Goal: Transaction & Acquisition: Purchase product/service

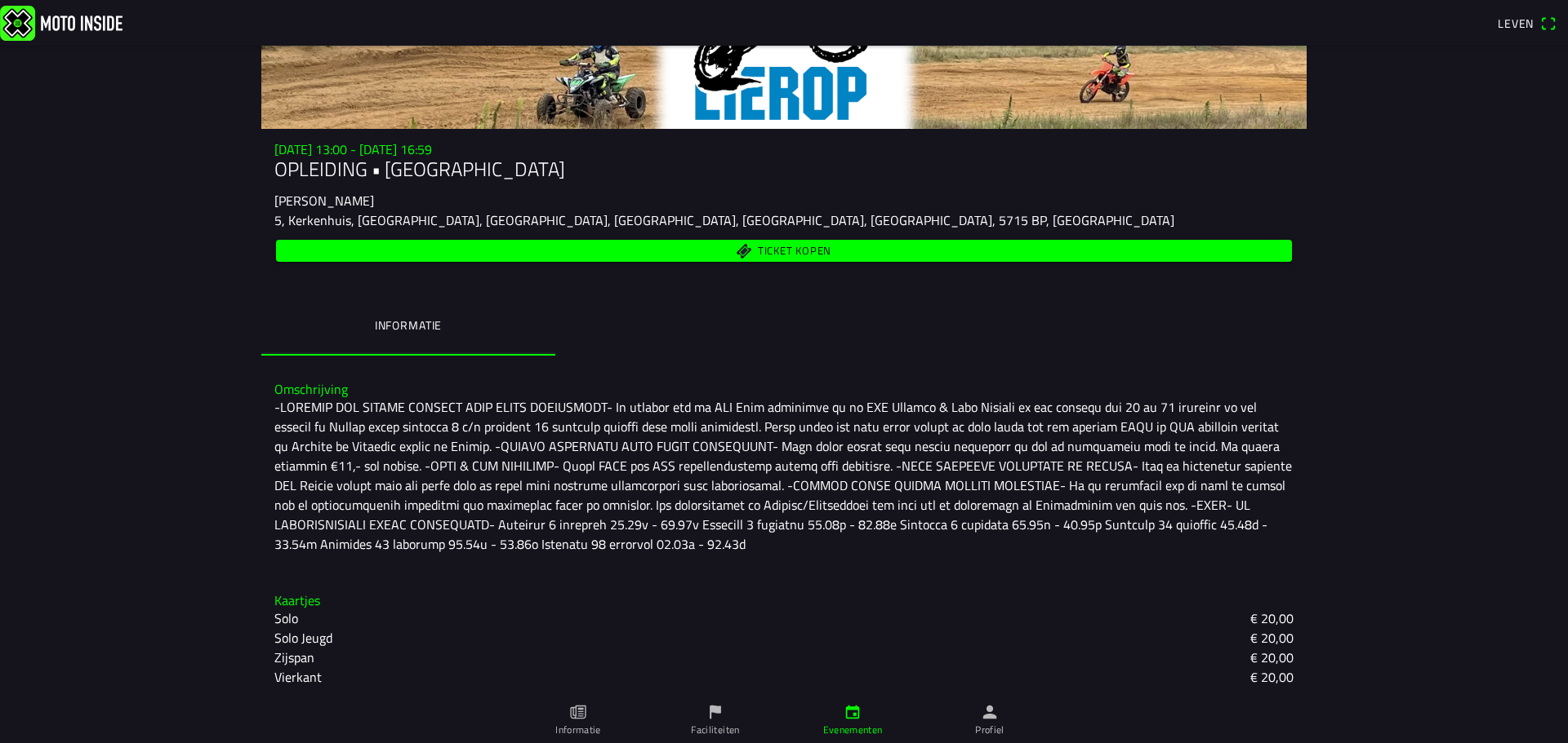
scroll to position [142, 0]
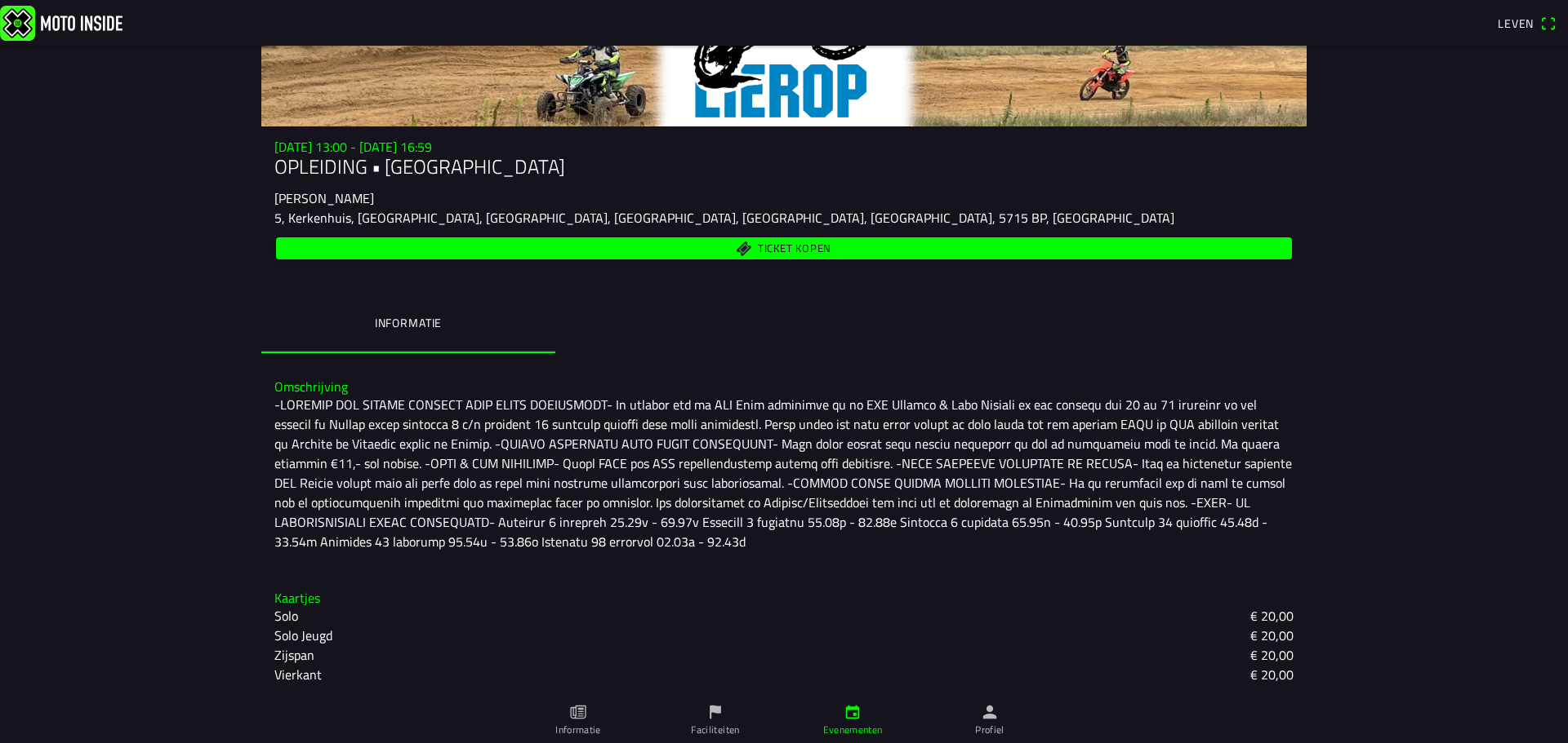
click at [791, 246] on font "Ticket kopen" at bounding box center [794, 248] width 73 height 17
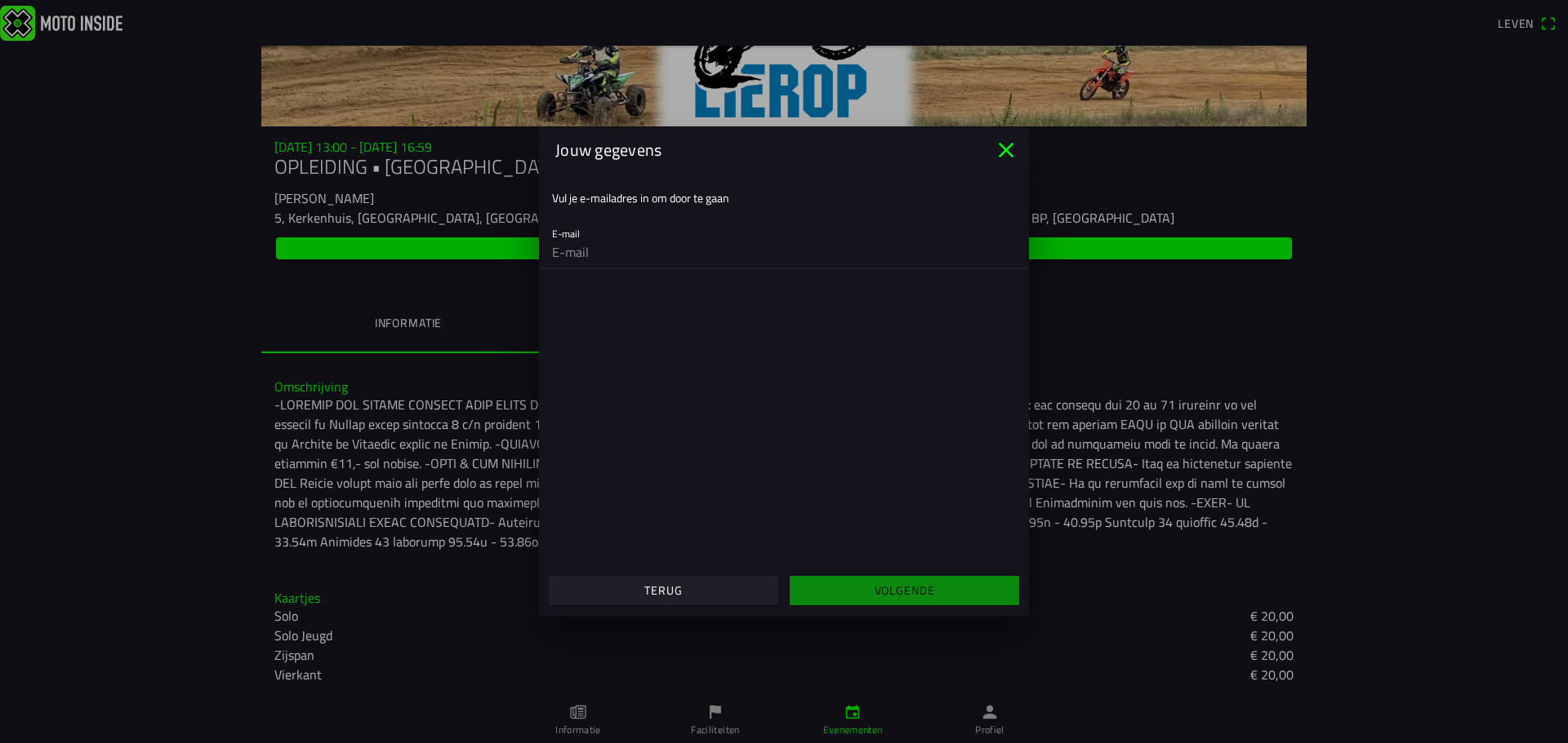
click at [617, 257] on input "email" at bounding box center [784, 252] width 464 height 32
type input "[EMAIL_ADDRESS][DOMAIN_NAME]"
click at [913, 585] on font "Volgende" at bounding box center [905, 591] width 61 height 18
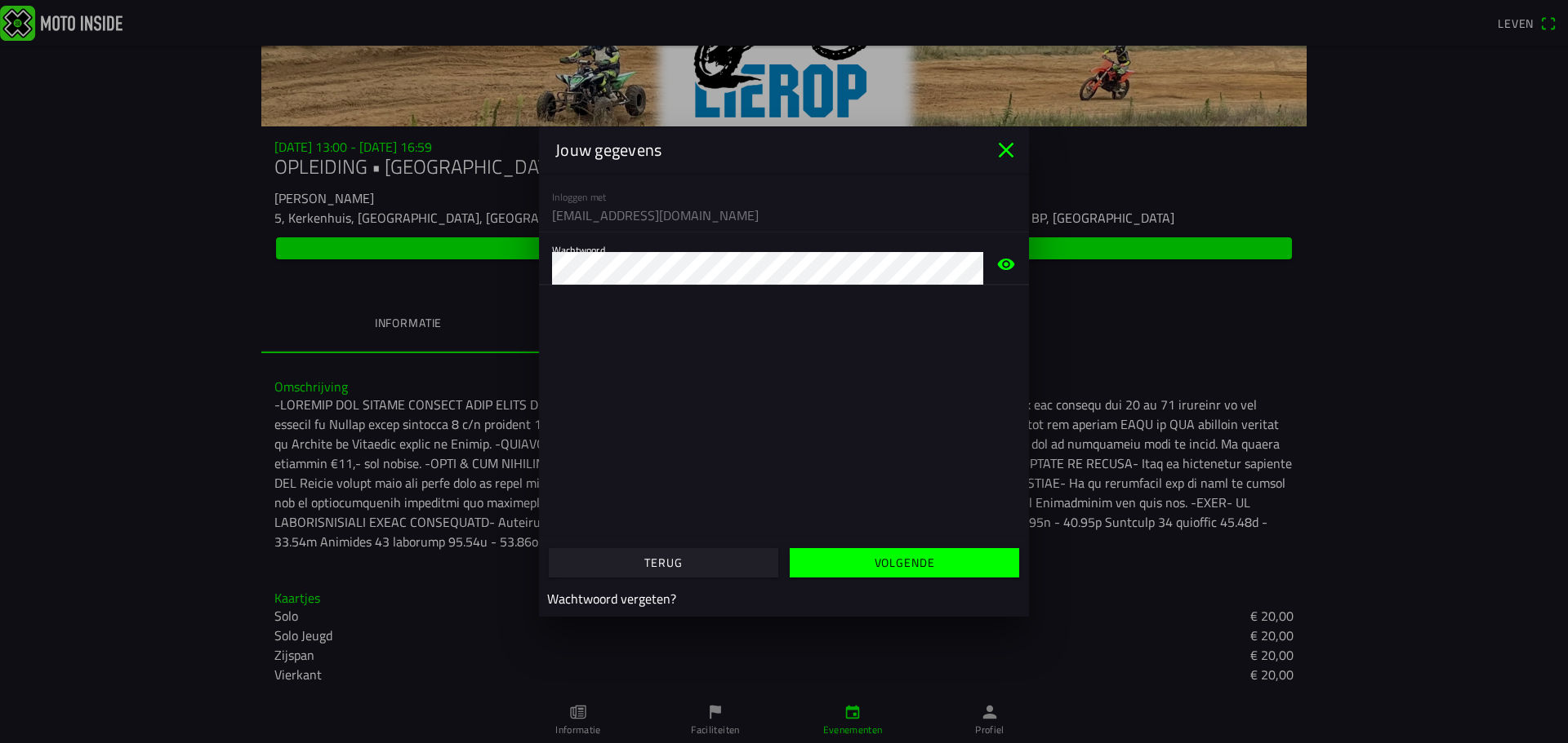
click at [897, 557] on font "Volgende" at bounding box center [905, 563] width 61 height 18
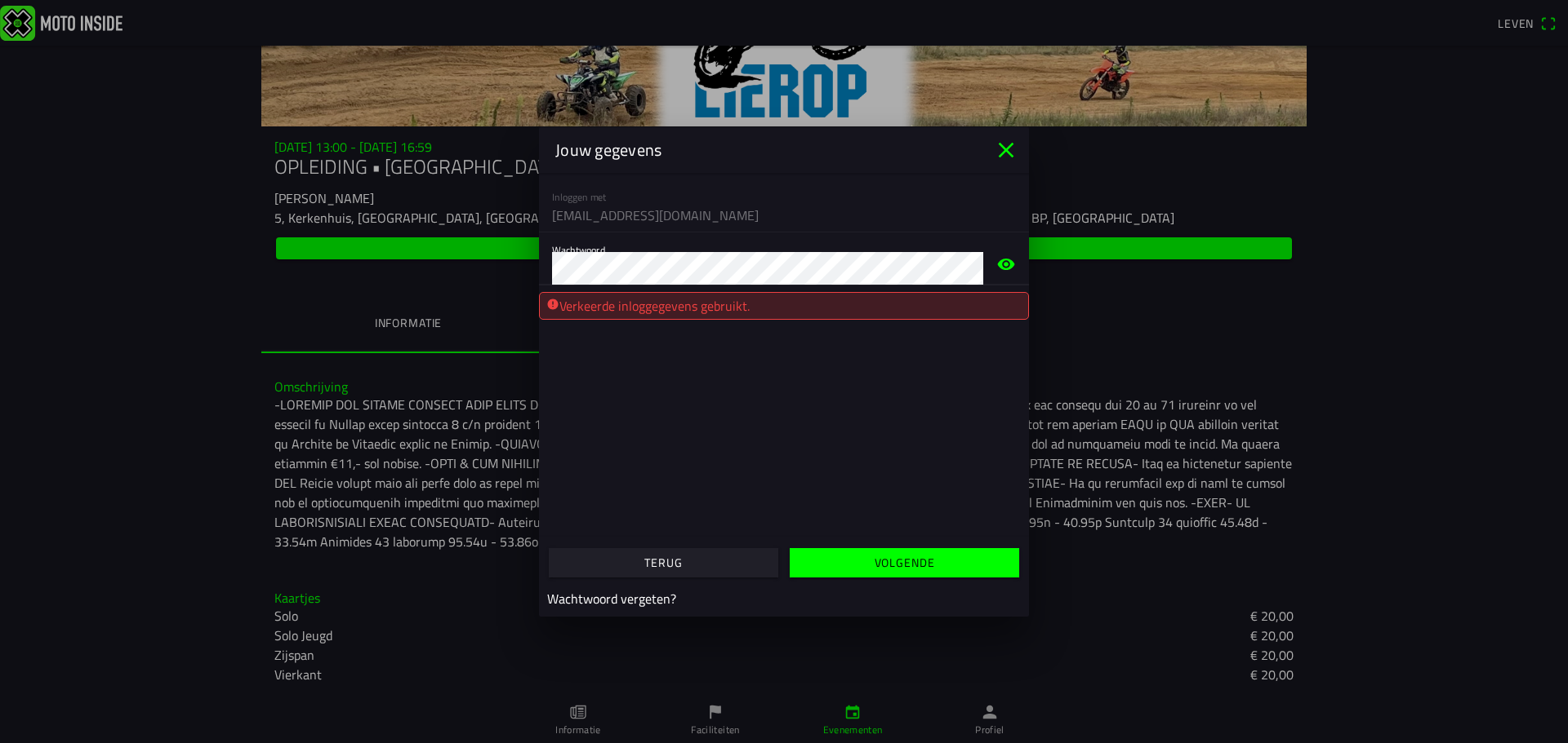
click at [500, 274] on ion-modal "Jouw gegevens Inloggen met [EMAIL_ADDRESS][DOMAIN_NAME] Wachtwoord Verkeerde in…" at bounding box center [784, 371] width 1568 height 743
click at [944, 566] on span "button" at bounding box center [904, 563] width 204 height 29
click at [1012, 149] on icon "dichtbij" at bounding box center [1005, 149] width 26 height 26
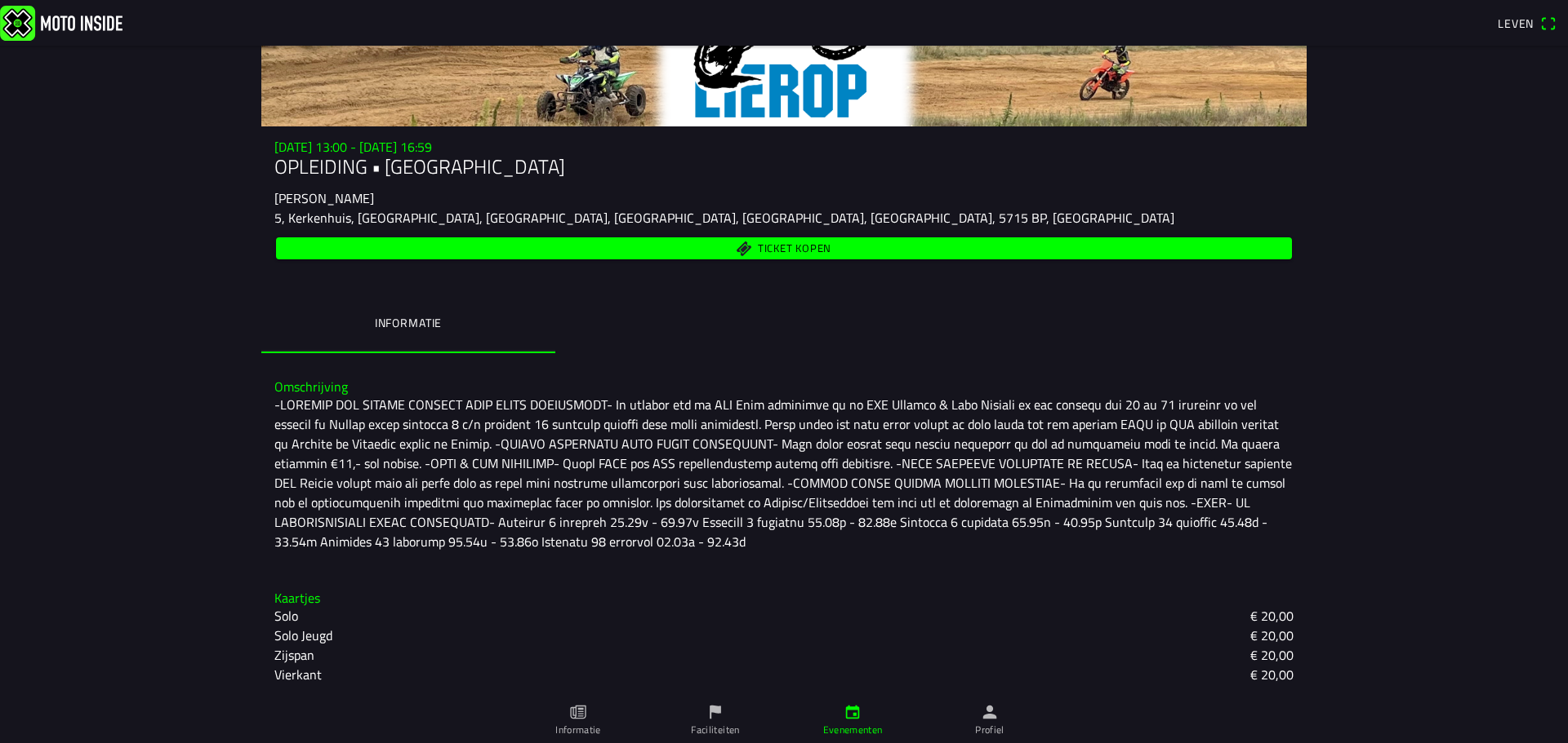
click at [780, 252] on font "Ticket kopen" at bounding box center [794, 248] width 73 height 17
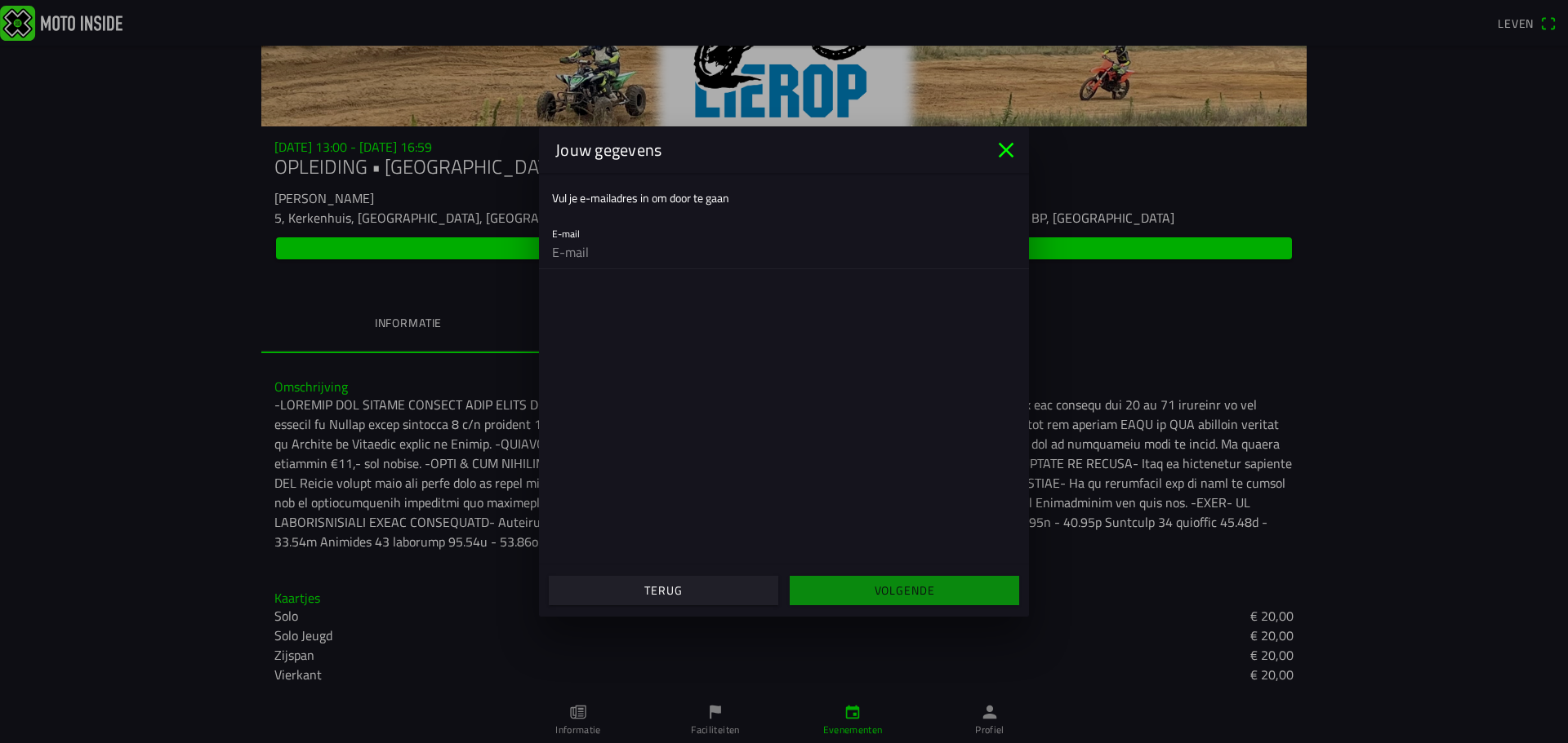
click at [593, 251] on input "email" at bounding box center [784, 252] width 464 height 32
type input "[EMAIL_ADDRESS][DOMAIN_NAME]"
click at [892, 599] on font "Volgende" at bounding box center [905, 591] width 61 height 18
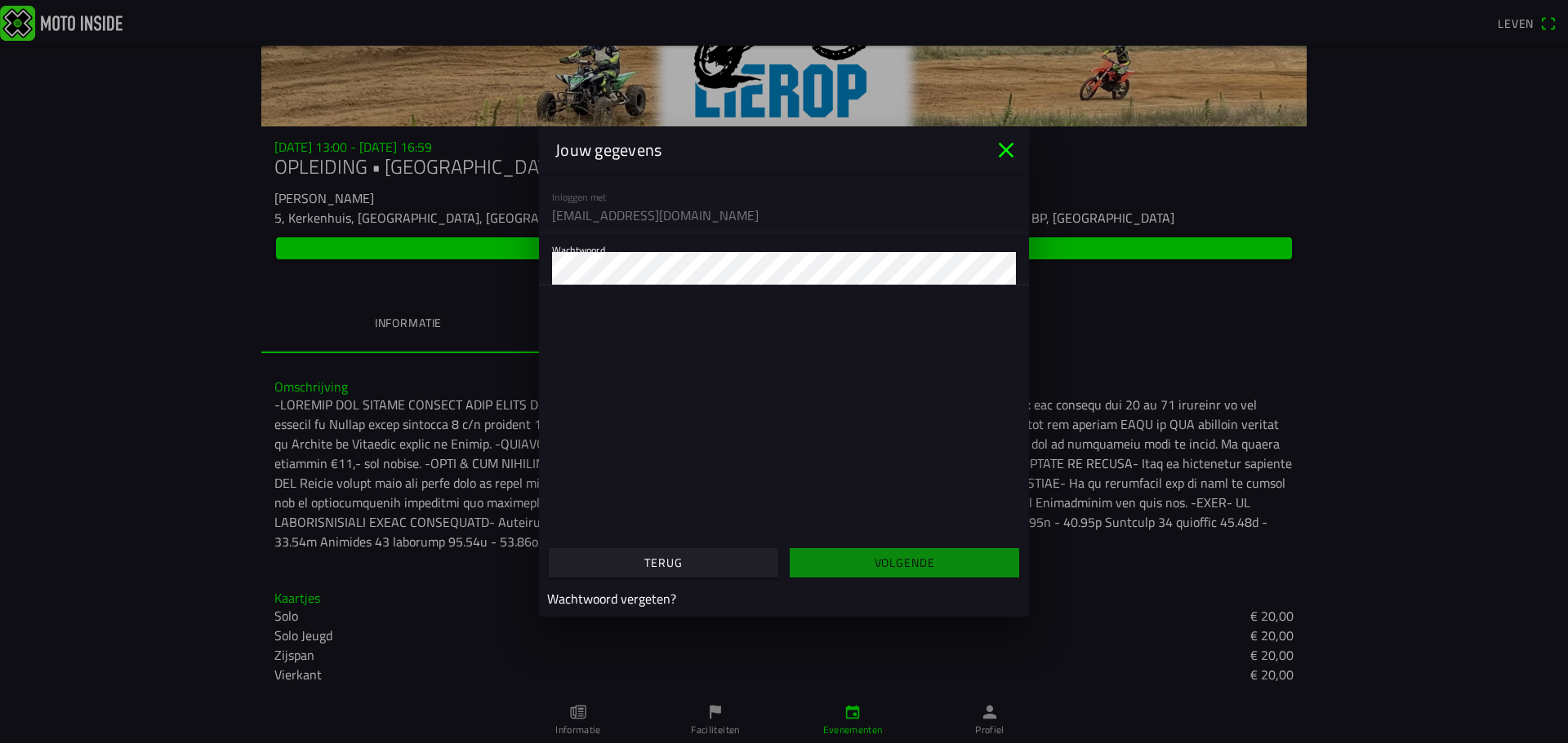
click at [642, 601] on font "Wachtwoord vergeten?" at bounding box center [612, 599] width 129 height 20
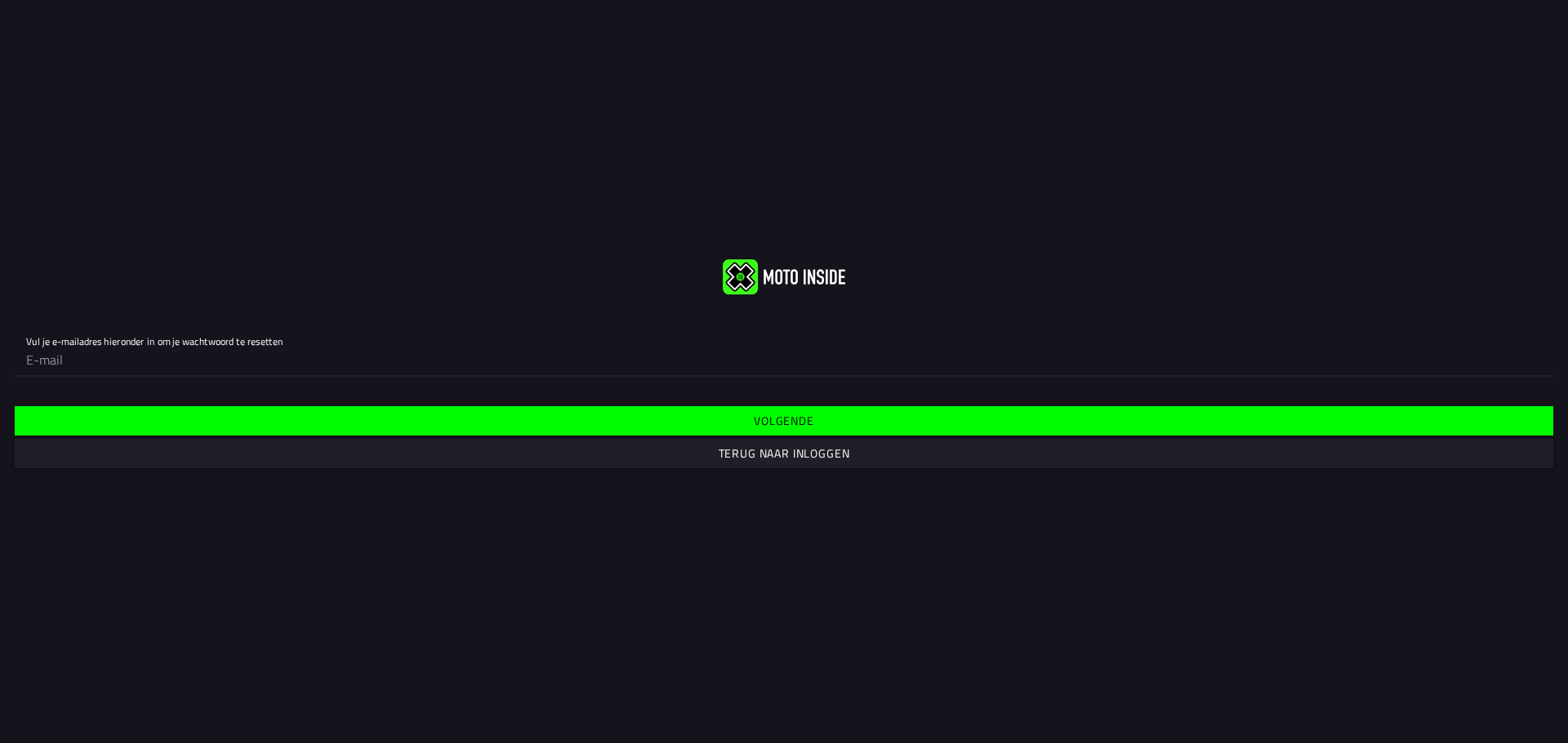
click at [106, 366] on input "email" at bounding box center [784, 359] width 1515 height 32
type input "[EMAIL_ADDRESS][DOMAIN_NAME]"
click at [781, 412] on font "Volgende" at bounding box center [784, 421] width 61 height 18
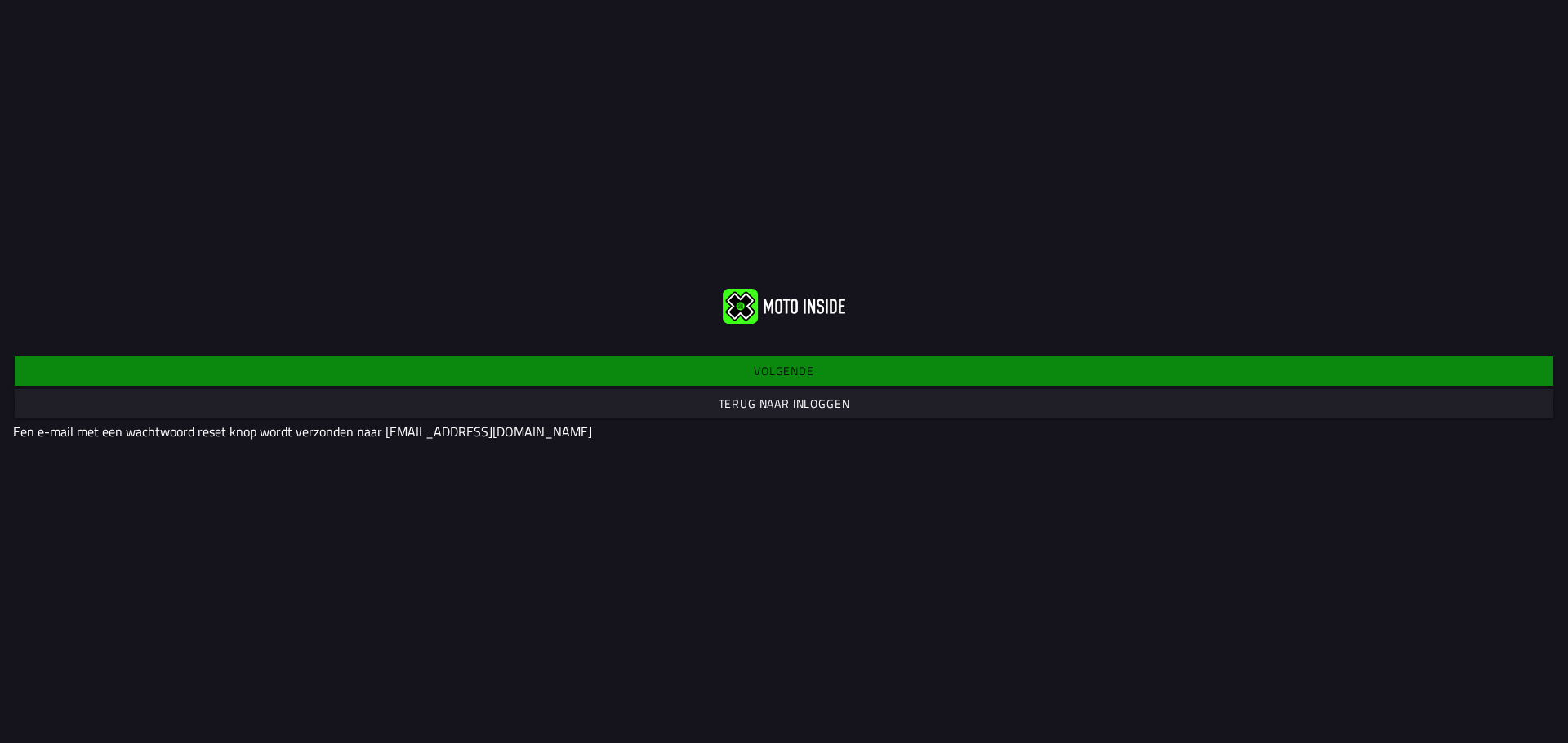
click at [753, 408] on font "Terug naar inloggen" at bounding box center [784, 404] width 132 height 18
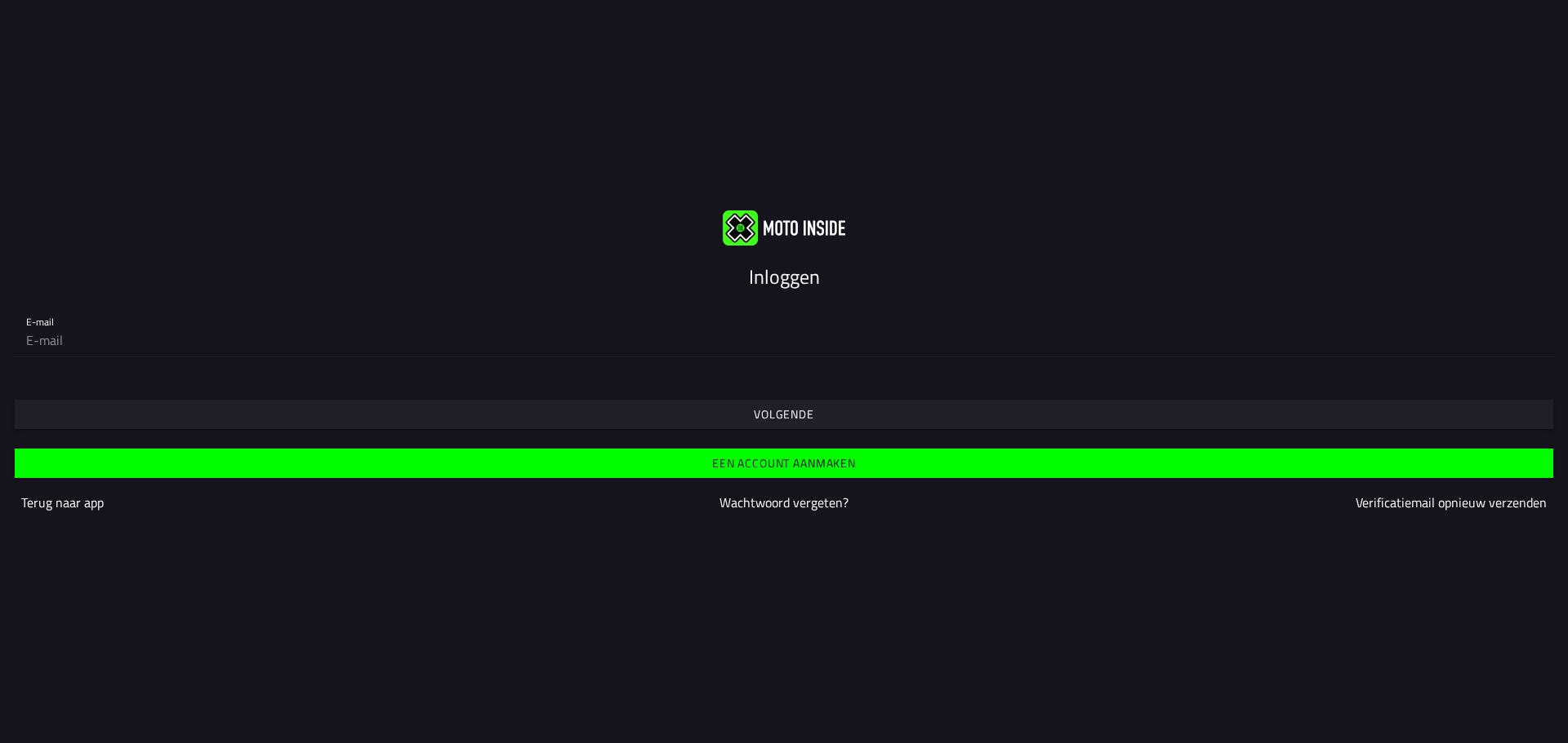
click at [90, 342] on input "email" at bounding box center [784, 340] width 1515 height 32
click at [55, 350] on input "email" at bounding box center [784, 340] width 1515 height 32
type input "[EMAIL_ADDRESS][DOMAIN_NAME]"
click at [819, 406] on span "Volgende" at bounding box center [784, 415] width 1513 height 29
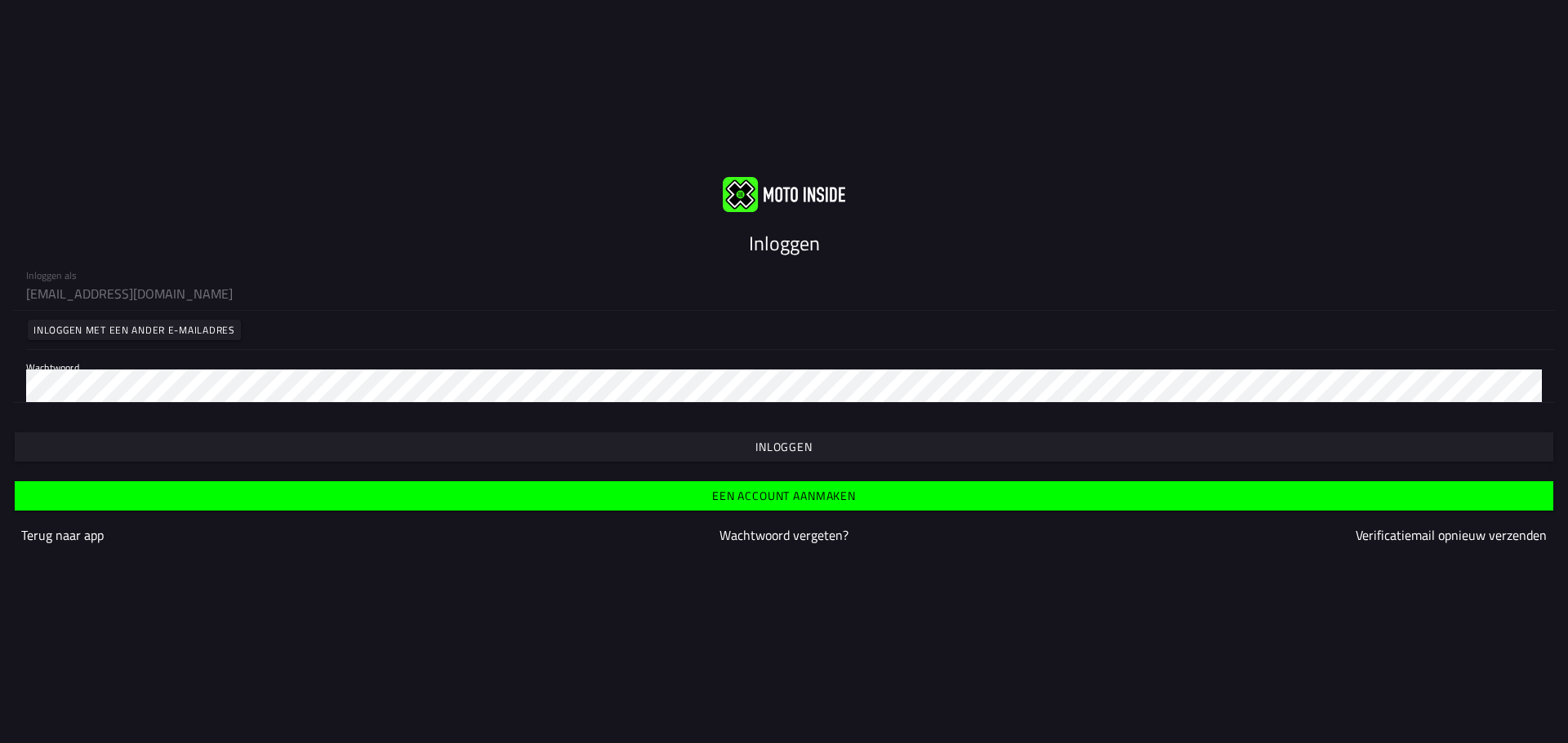
click at [818, 458] on span "button" at bounding box center [784, 447] width 1513 height 29
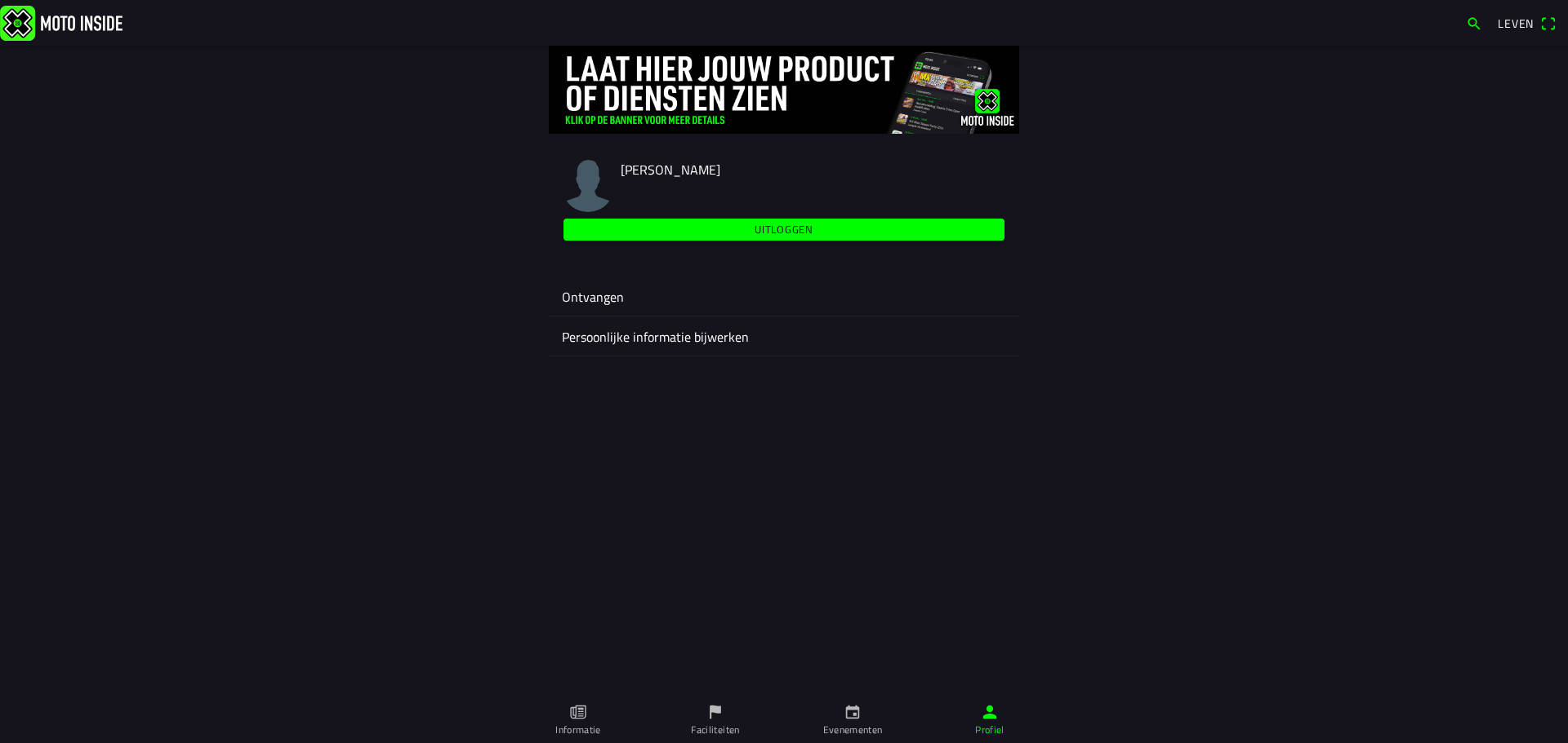
click at [850, 719] on icon "kalender" at bounding box center [853, 713] width 14 height 14
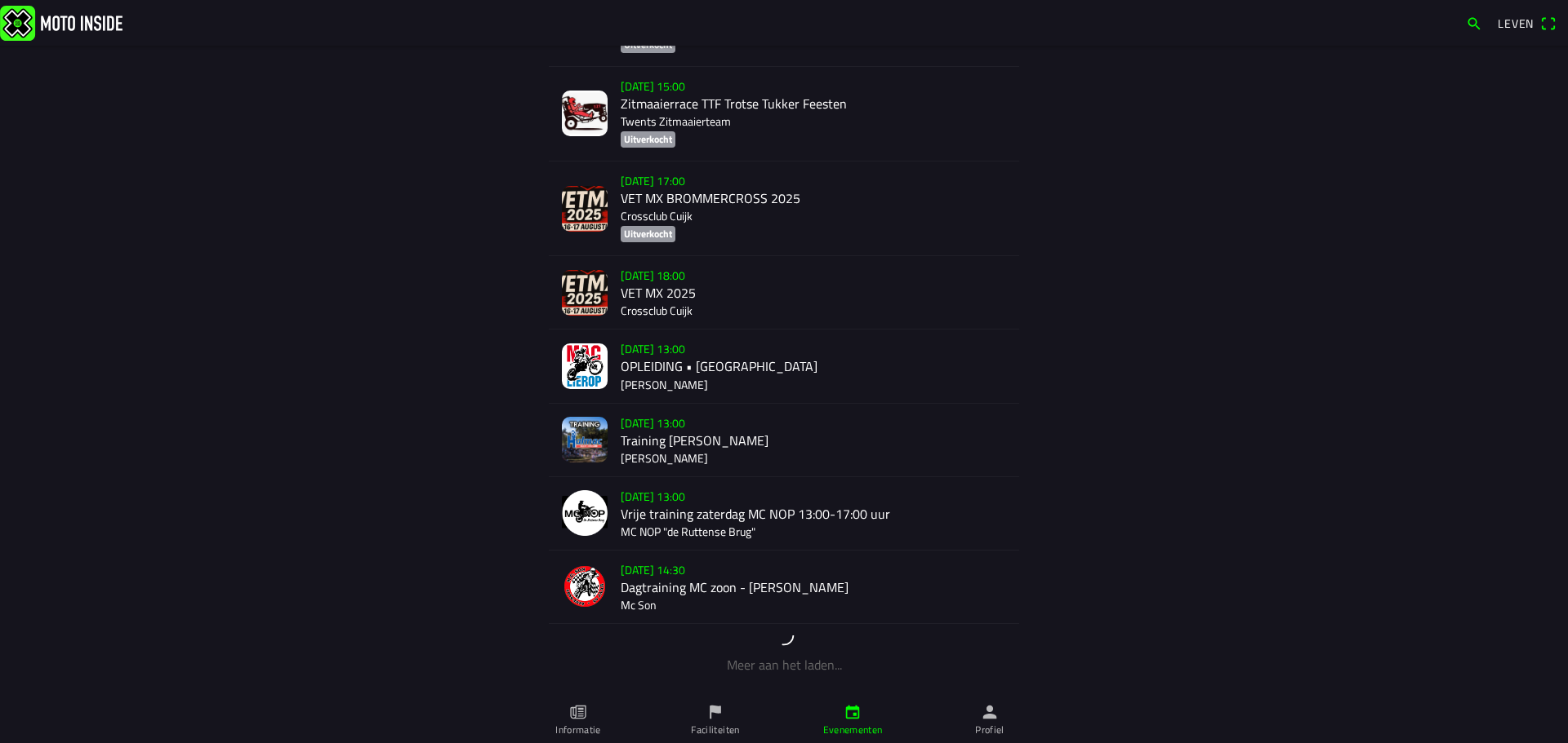
scroll to position [313, 0]
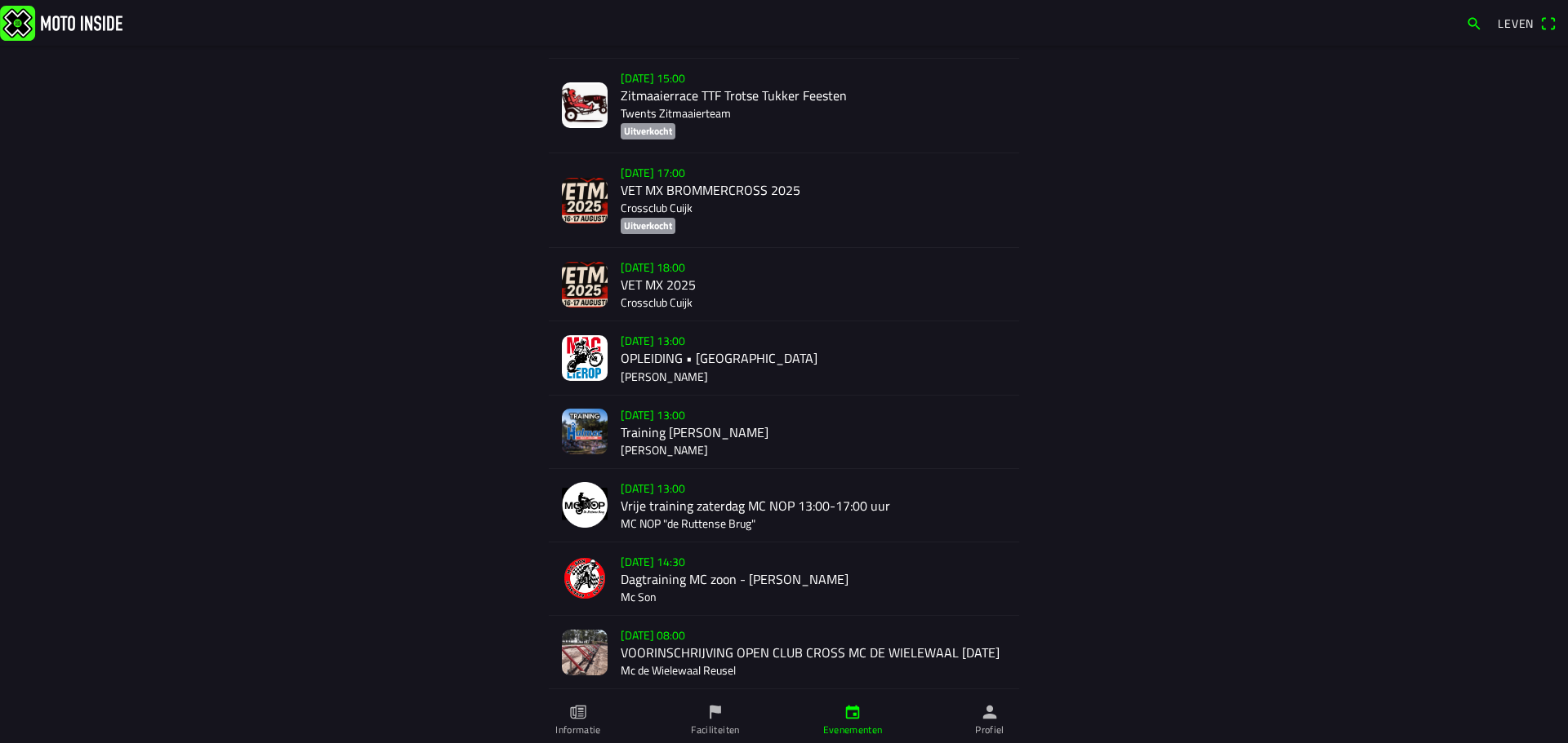
click at [672, 521] on div "[DATE] 13:00 Vrije training zaterdag MC NOP 13:00-17:00 uur MC NOP "de Ruttense…" at bounding box center [813, 506] width 386 height 72
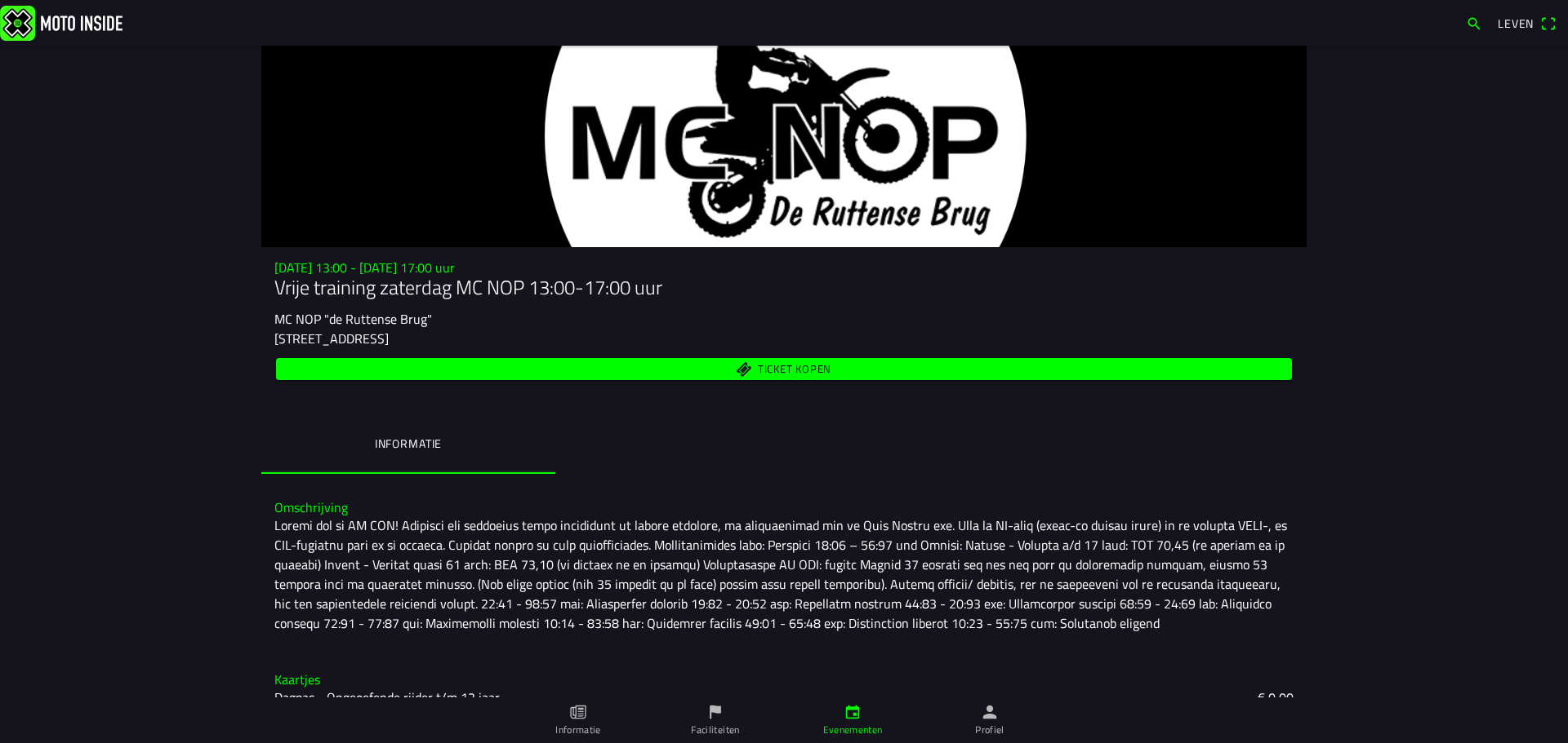
scroll to position [103, 0]
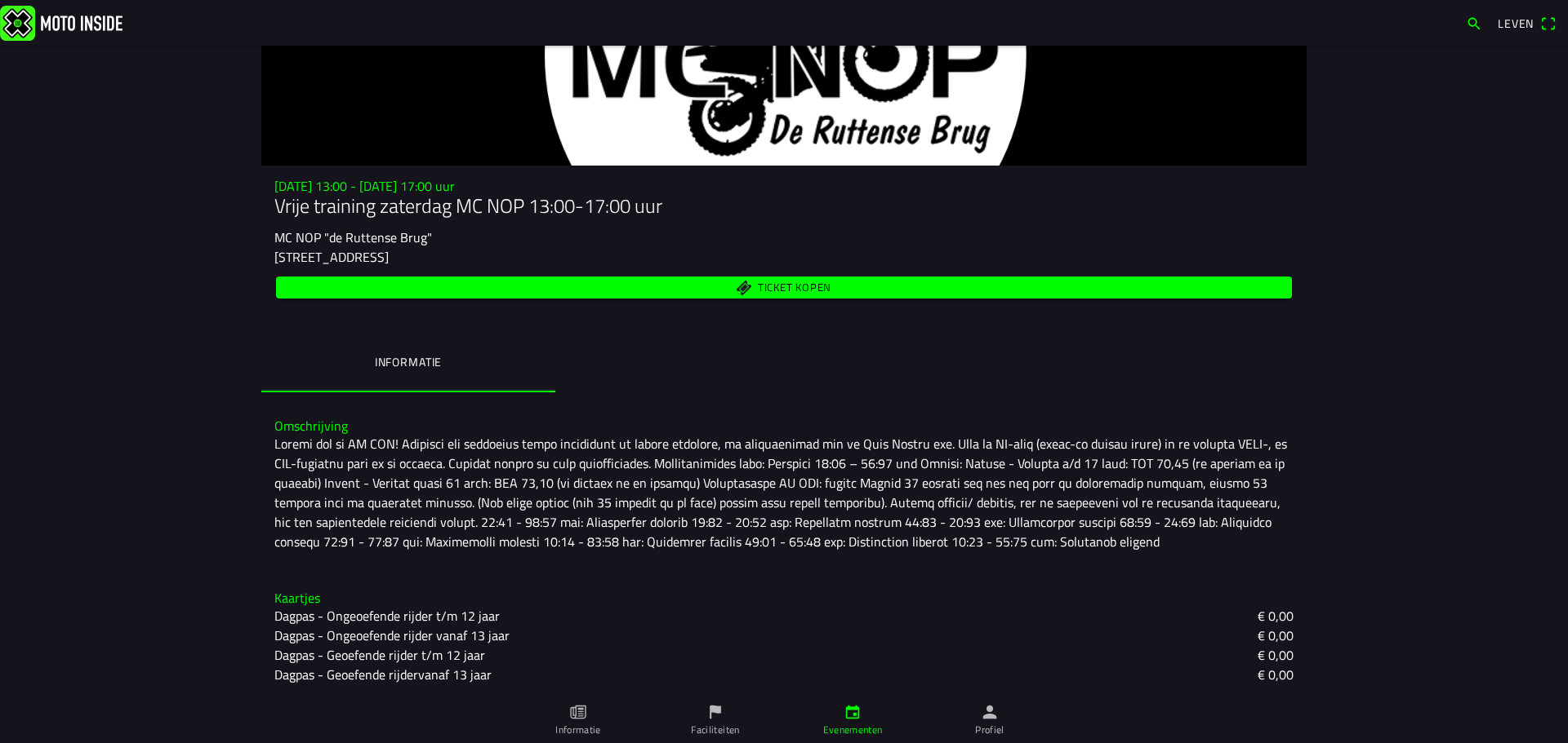
click at [793, 287] on font "Ticket kopen" at bounding box center [794, 287] width 73 height 17
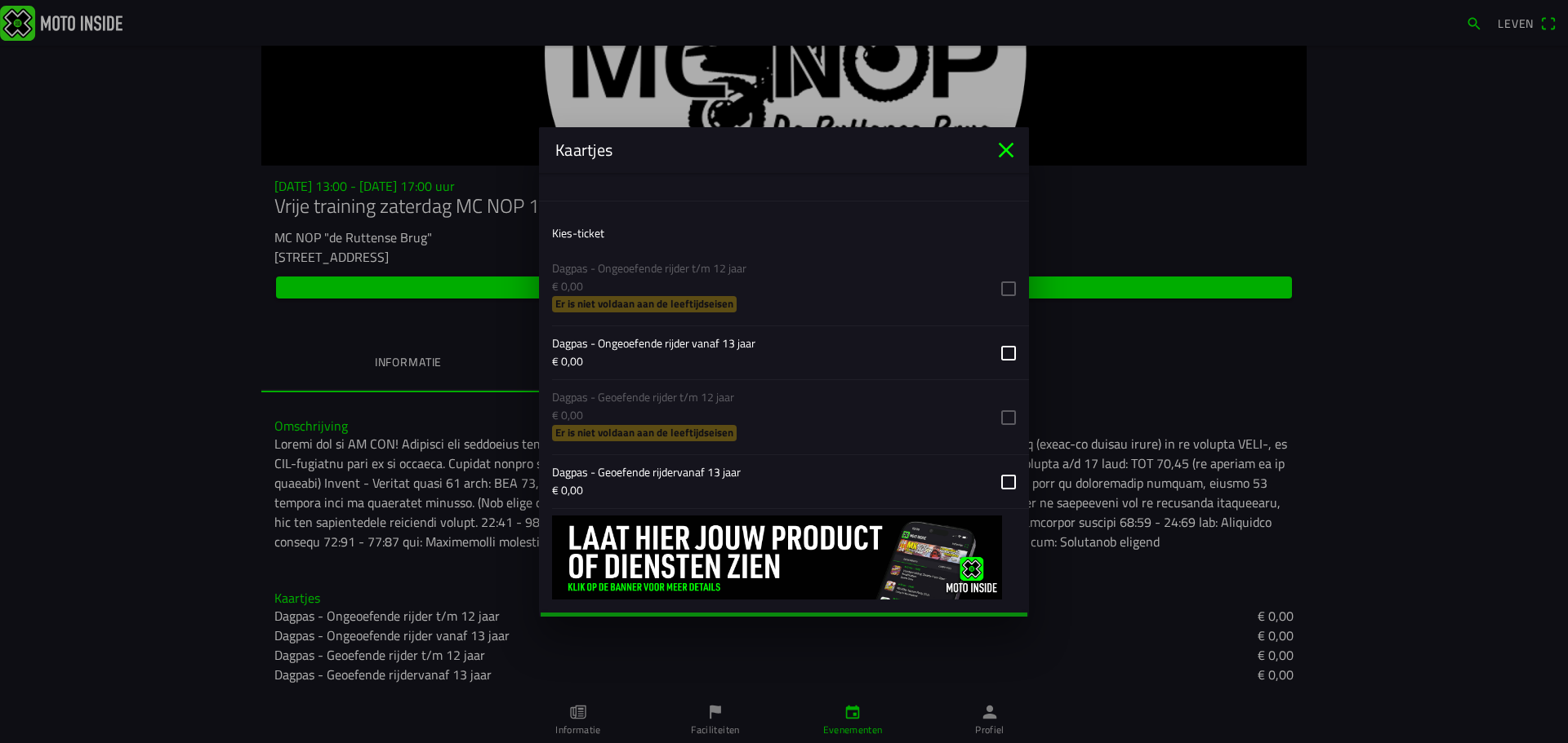
scroll to position [606, 0]
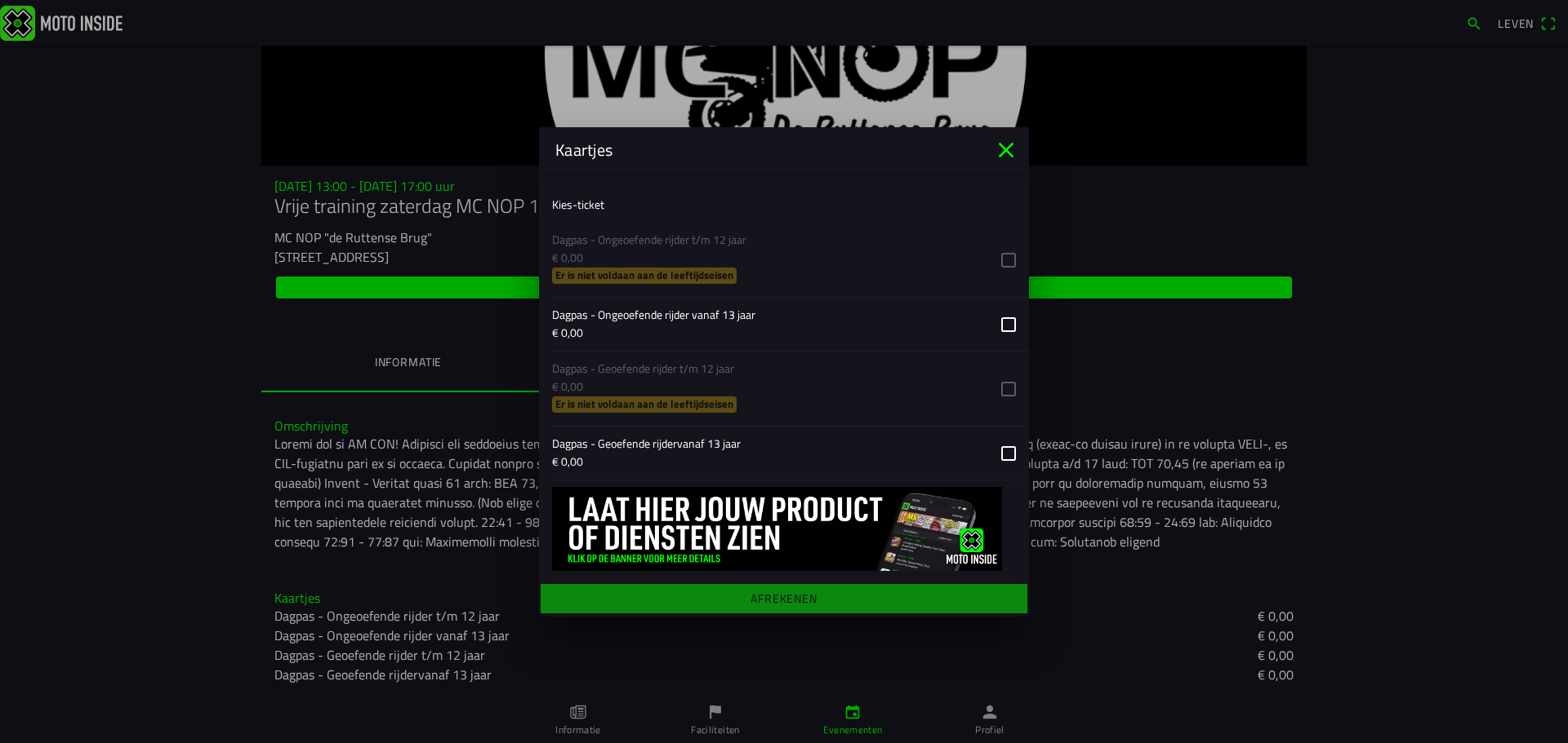
click at [988, 453] on button "button" at bounding box center [790, 453] width 477 height 53
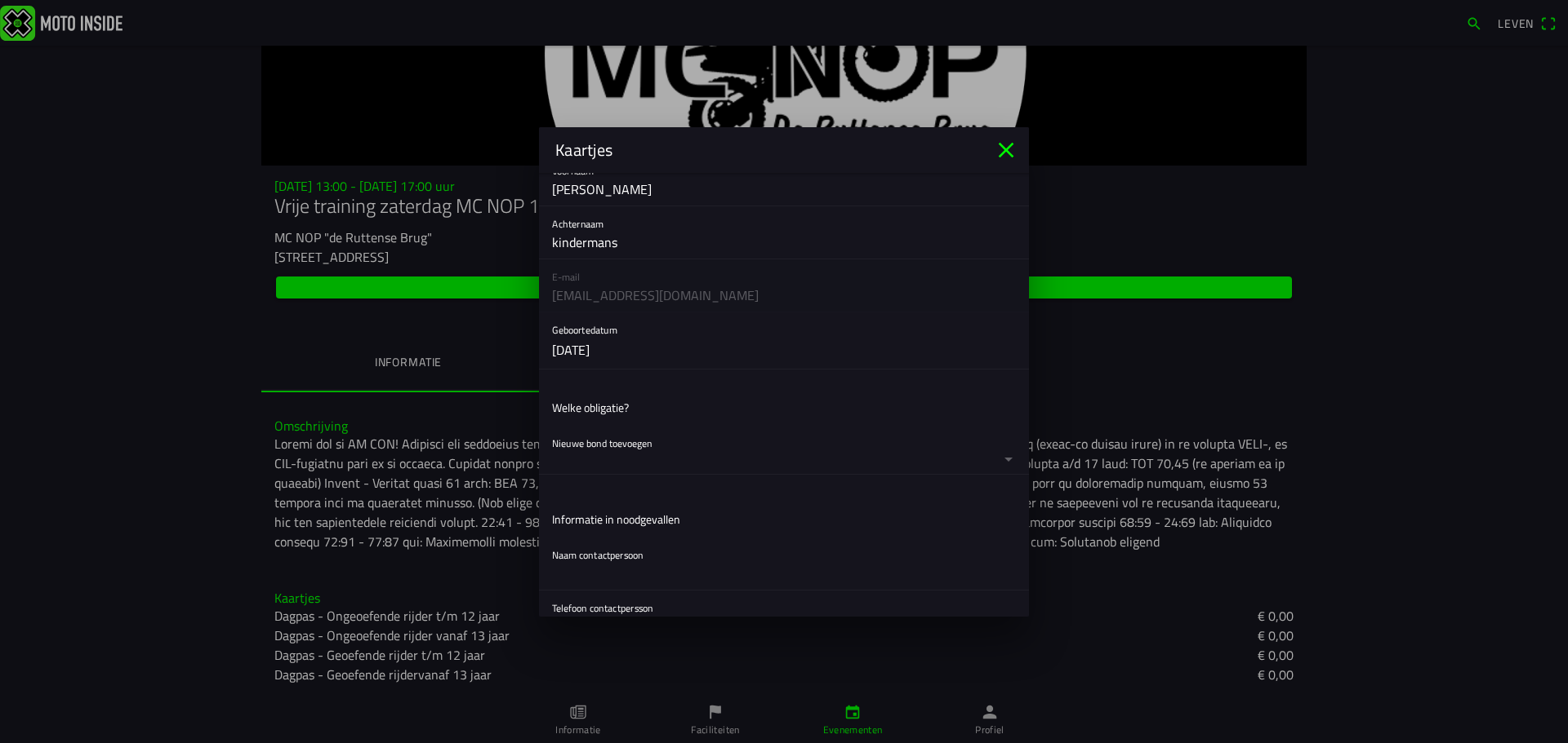
scroll to position [82, 0]
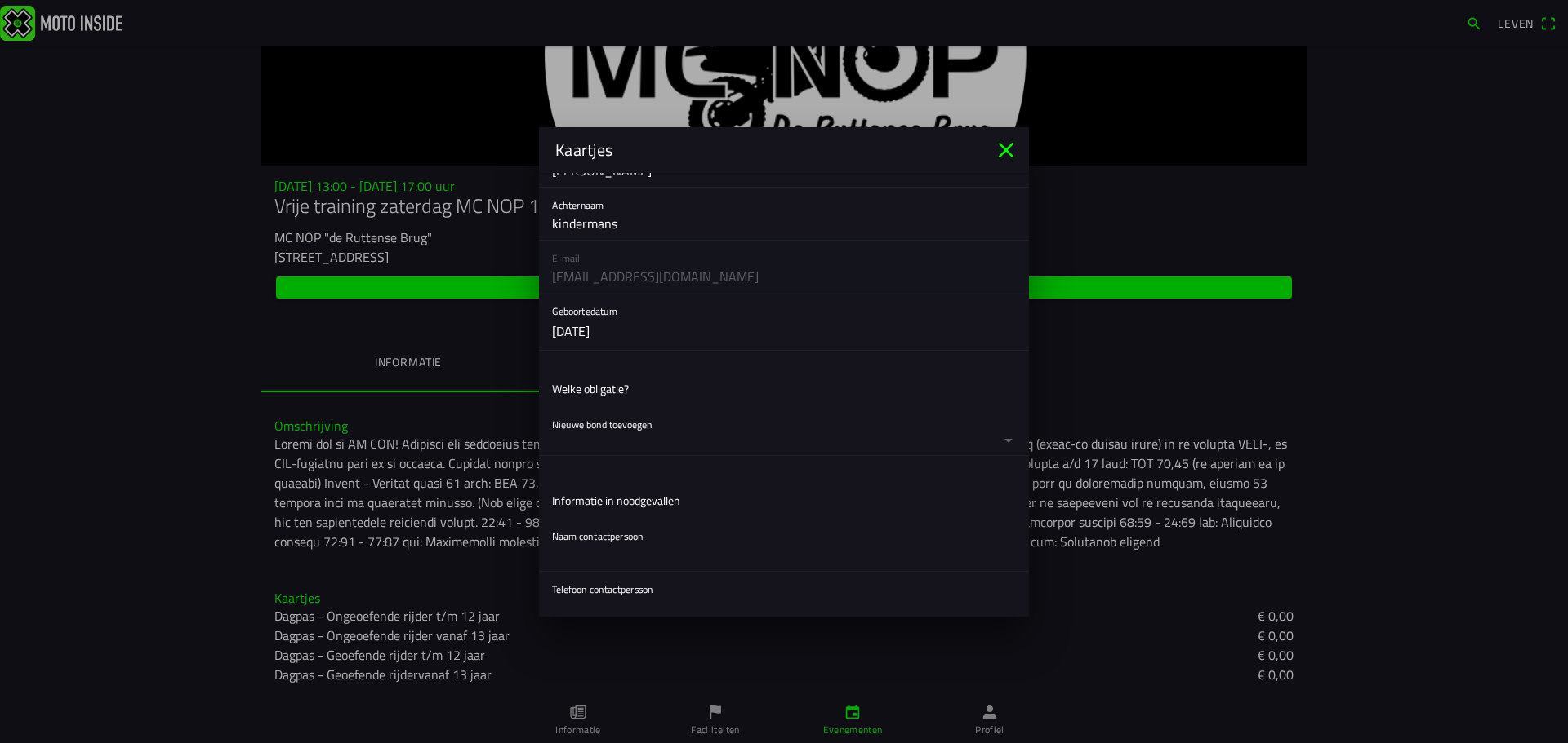
click at [637, 428] on button "button" at bounding box center [790, 431] width 477 height 48
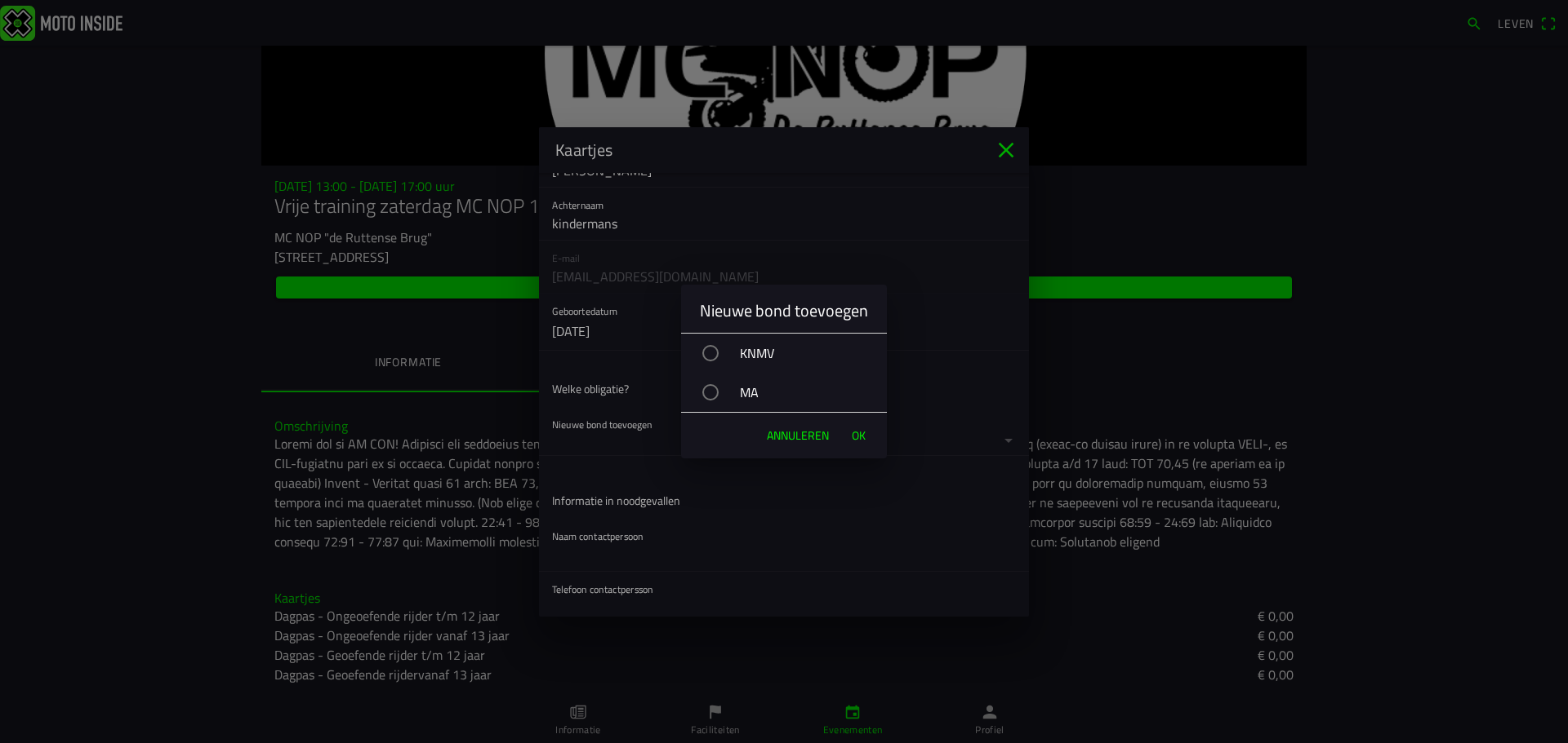
click at [708, 351] on div "button" at bounding box center [710, 353] width 17 height 17
click at [855, 435] on font "OK" at bounding box center [859, 435] width 14 height 18
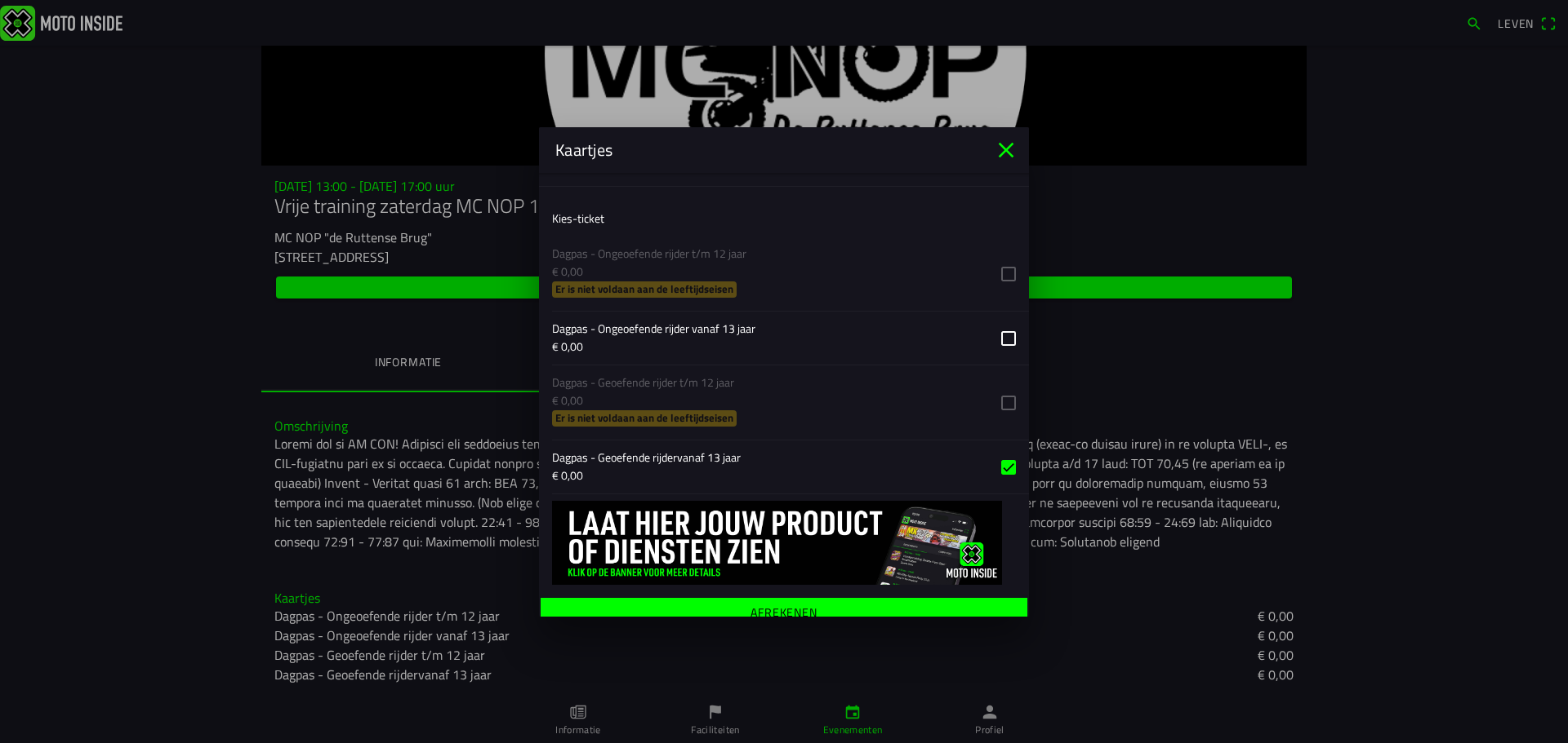
scroll to position [686, 0]
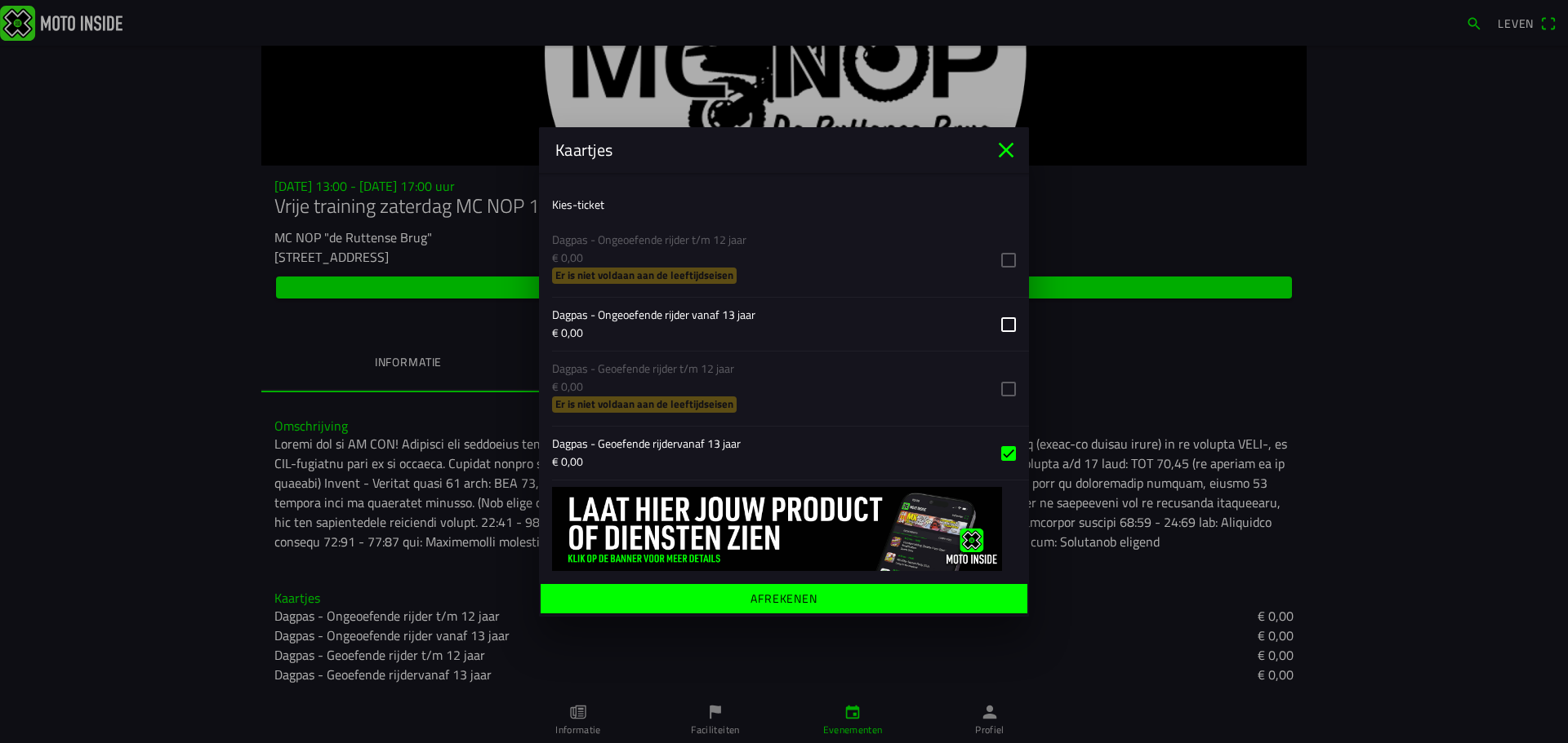
click at [774, 596] on font "Afrekenen" at bounding box center [784, 599] width 67 height 18
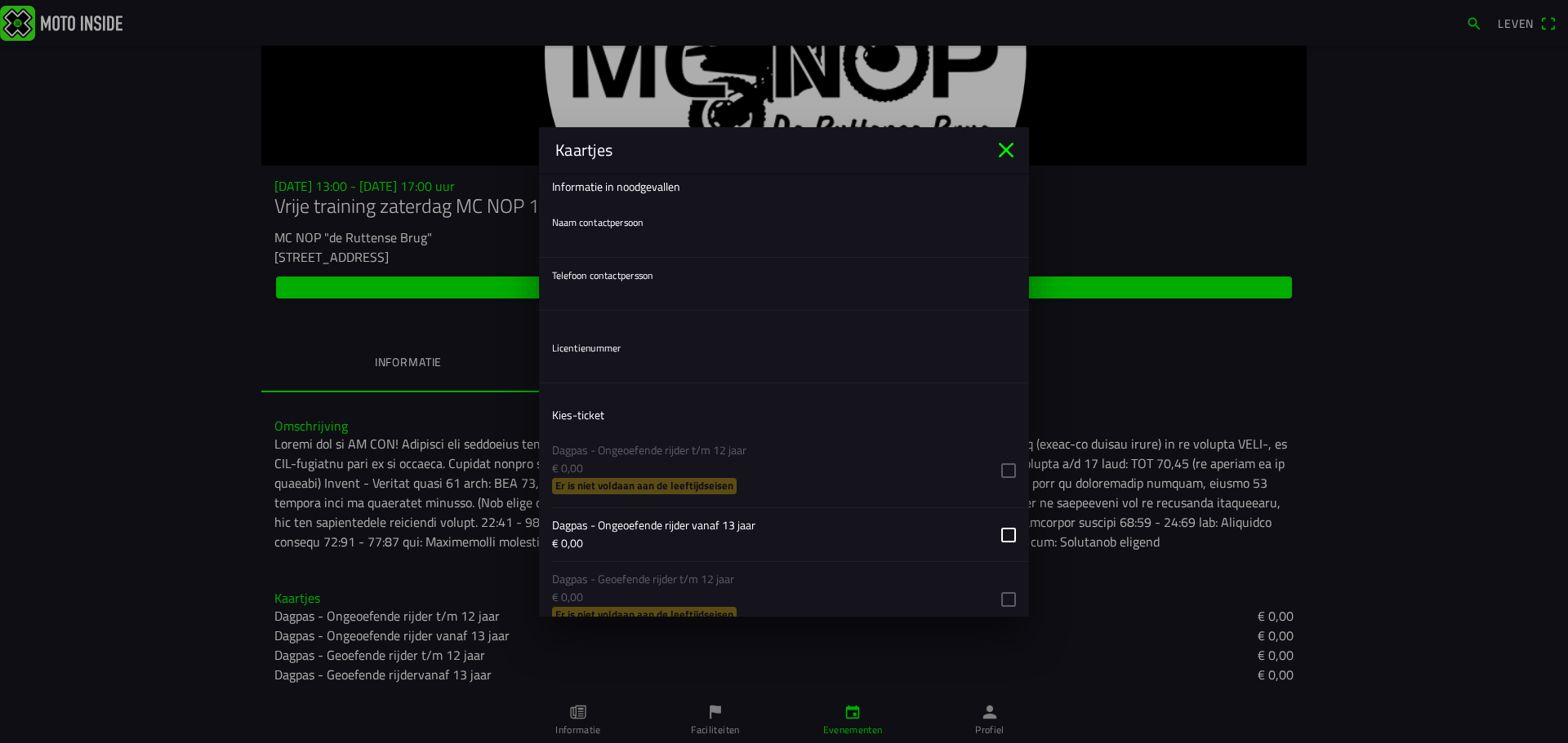
scroll to position [441, 0]
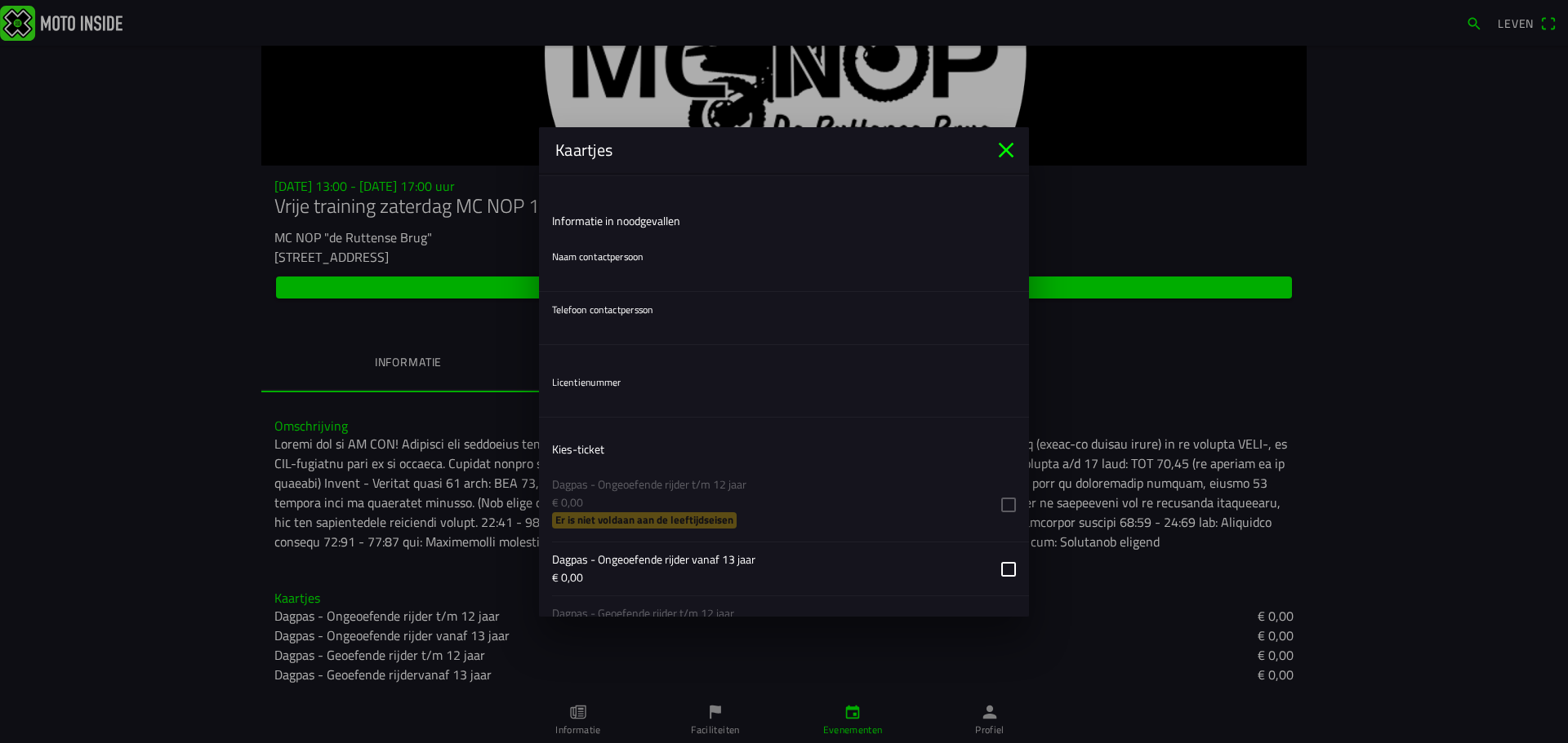
click at [599, 396] on input "text" at bounding box center [784, 400] width 464 height 32
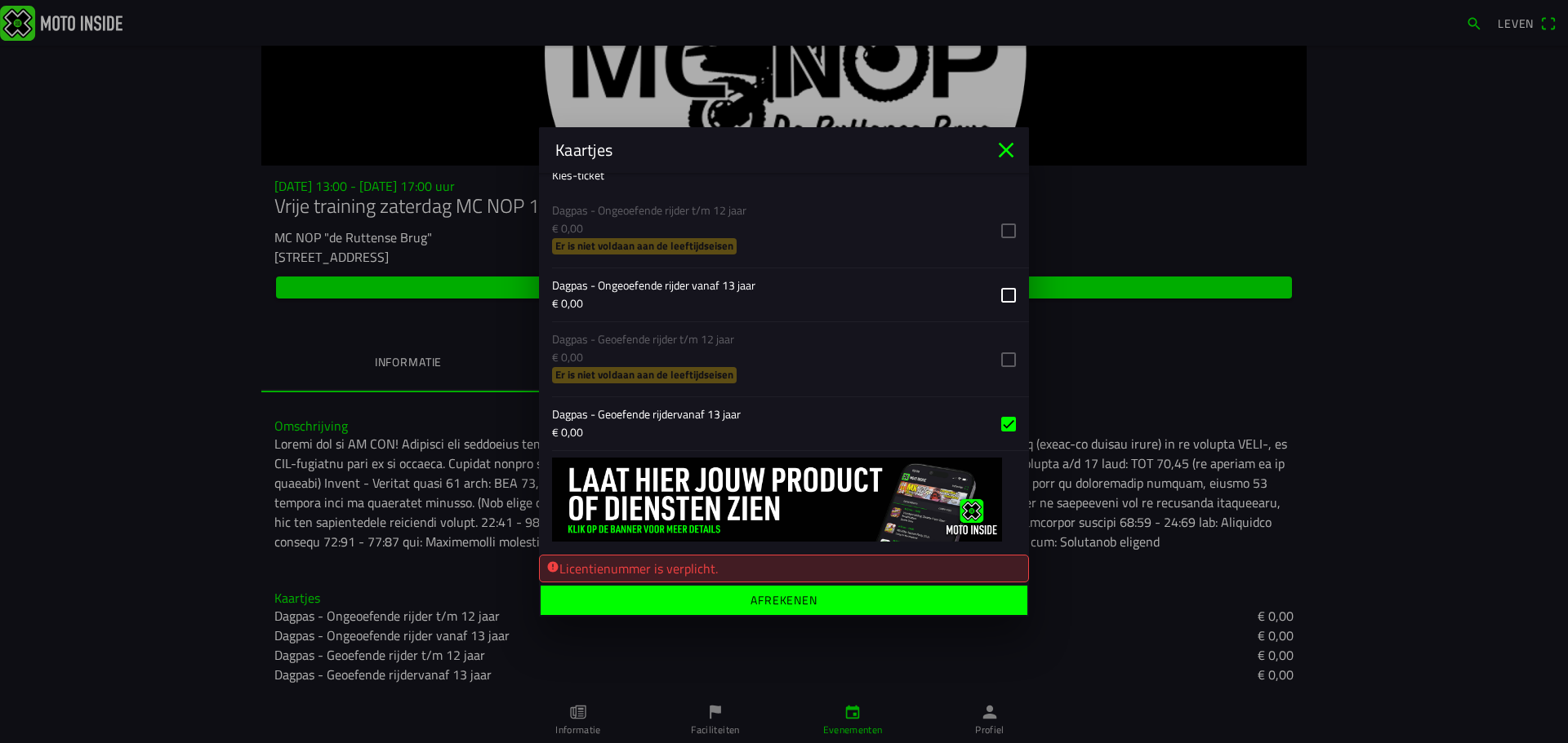
scroll to position [718, 0]
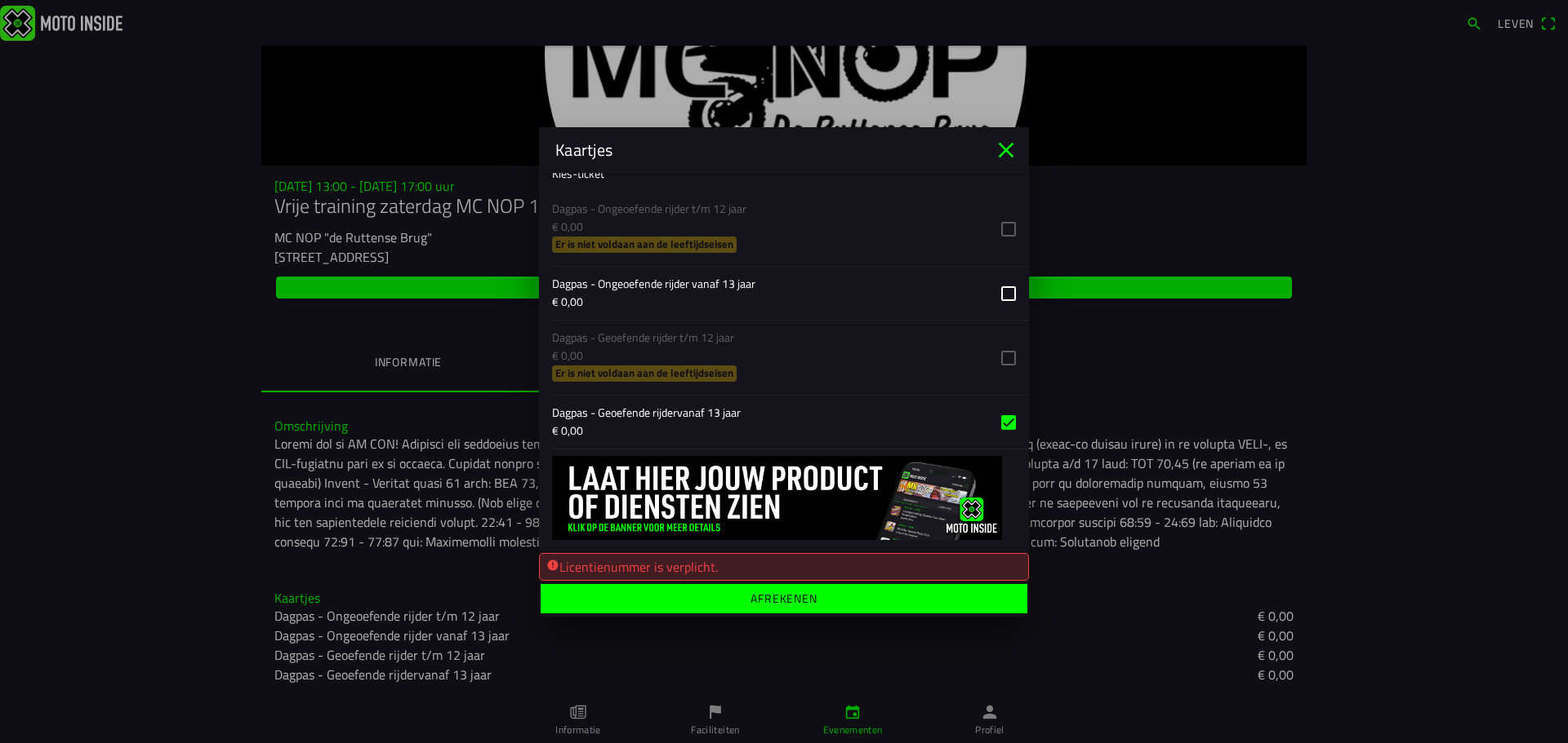
type input "56588"
click at [734, 596] on span "Afrekenen" at bounding box center [784, 599] width 461 height 29
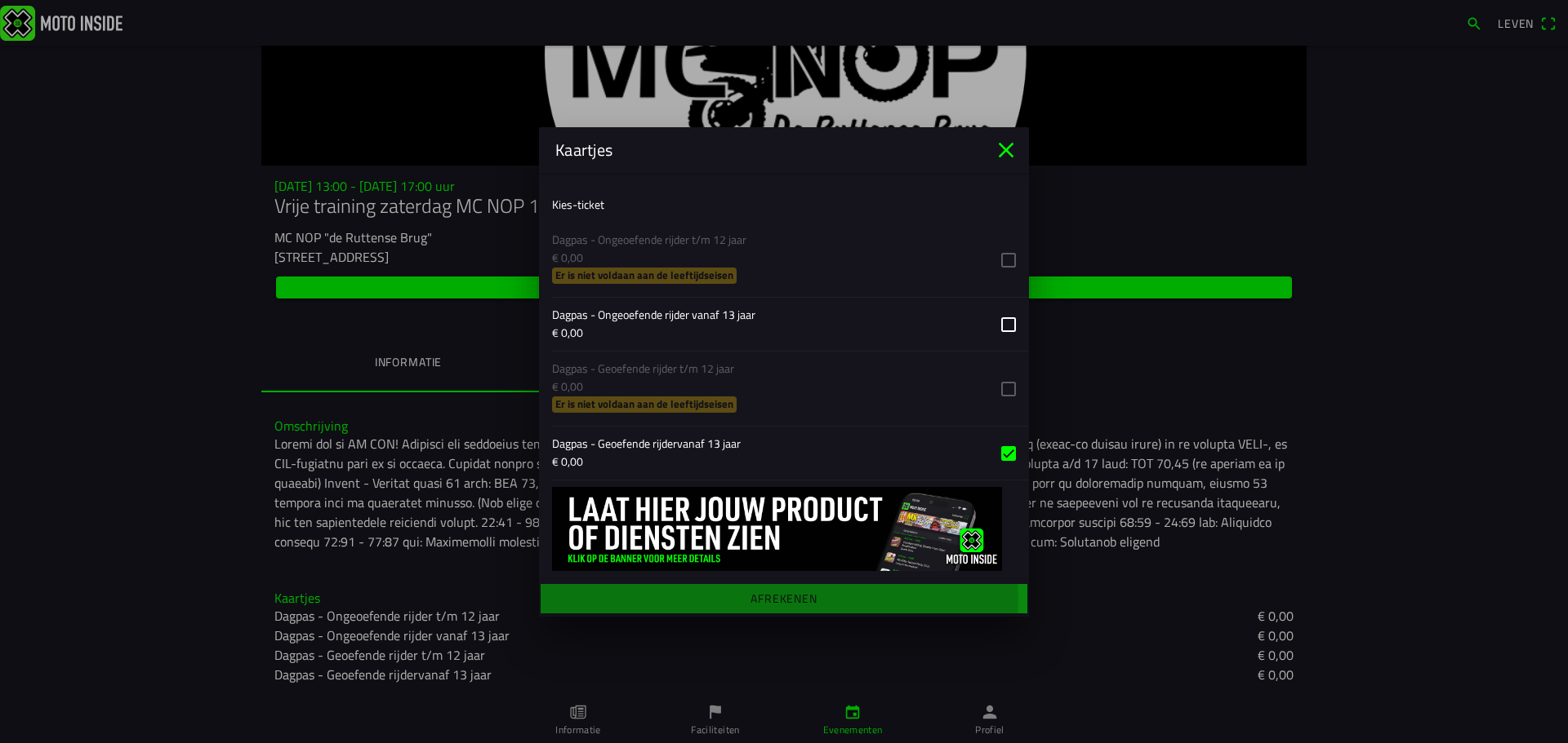
scroll to position [686, 0]
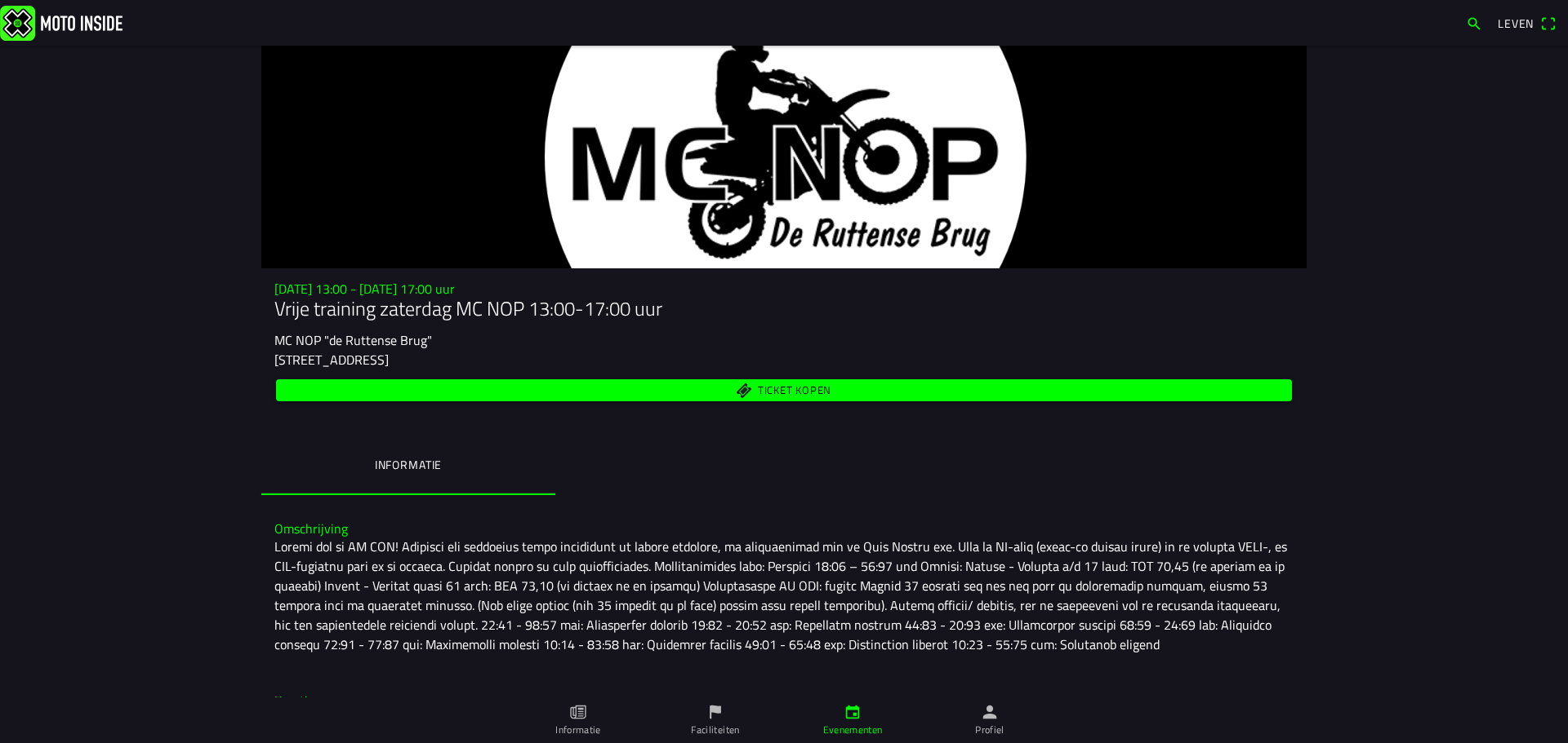
click at [843, 386] on span "Ticket kopen" at bounding box center [784, 391] width 997 height 22
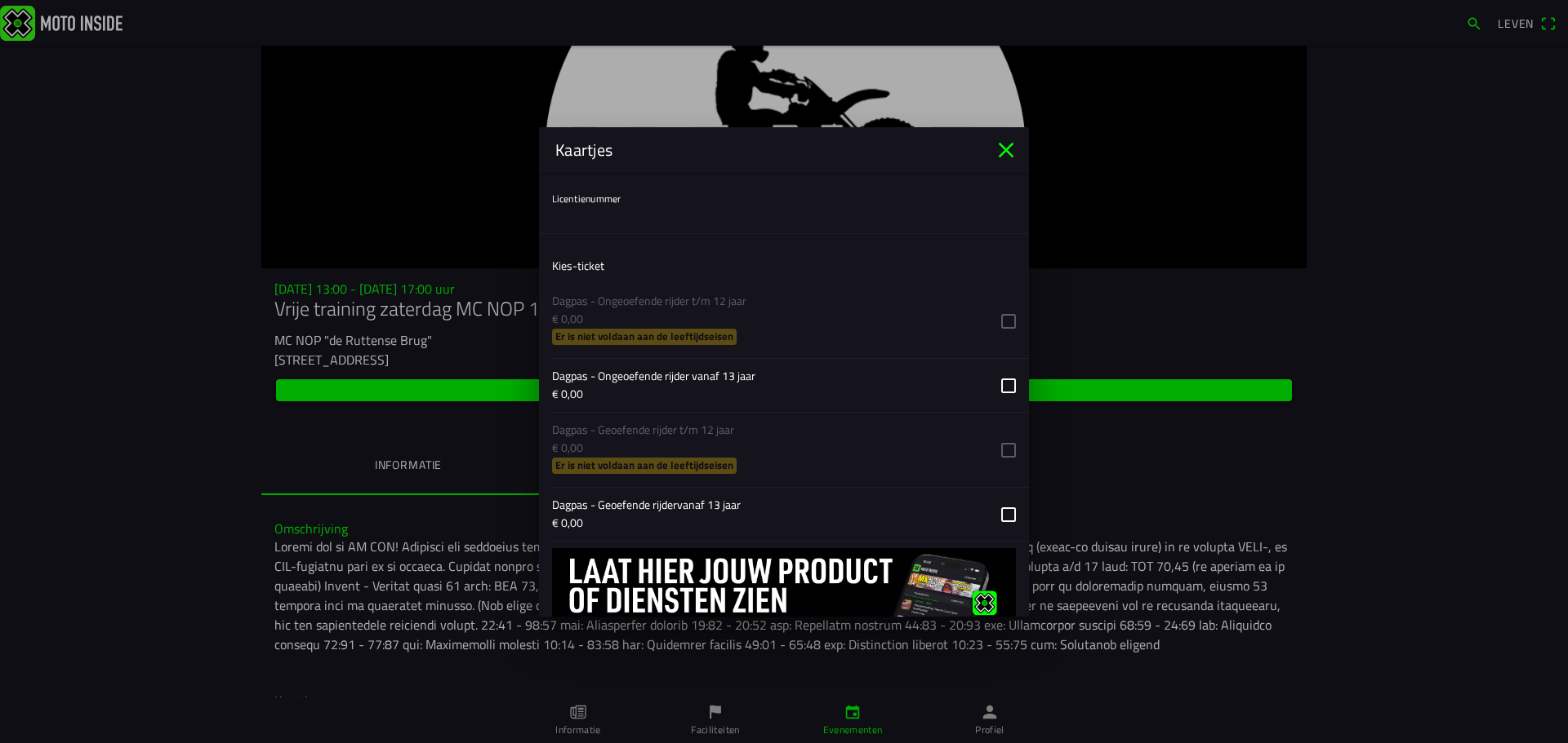
scroll to position [606, 0]
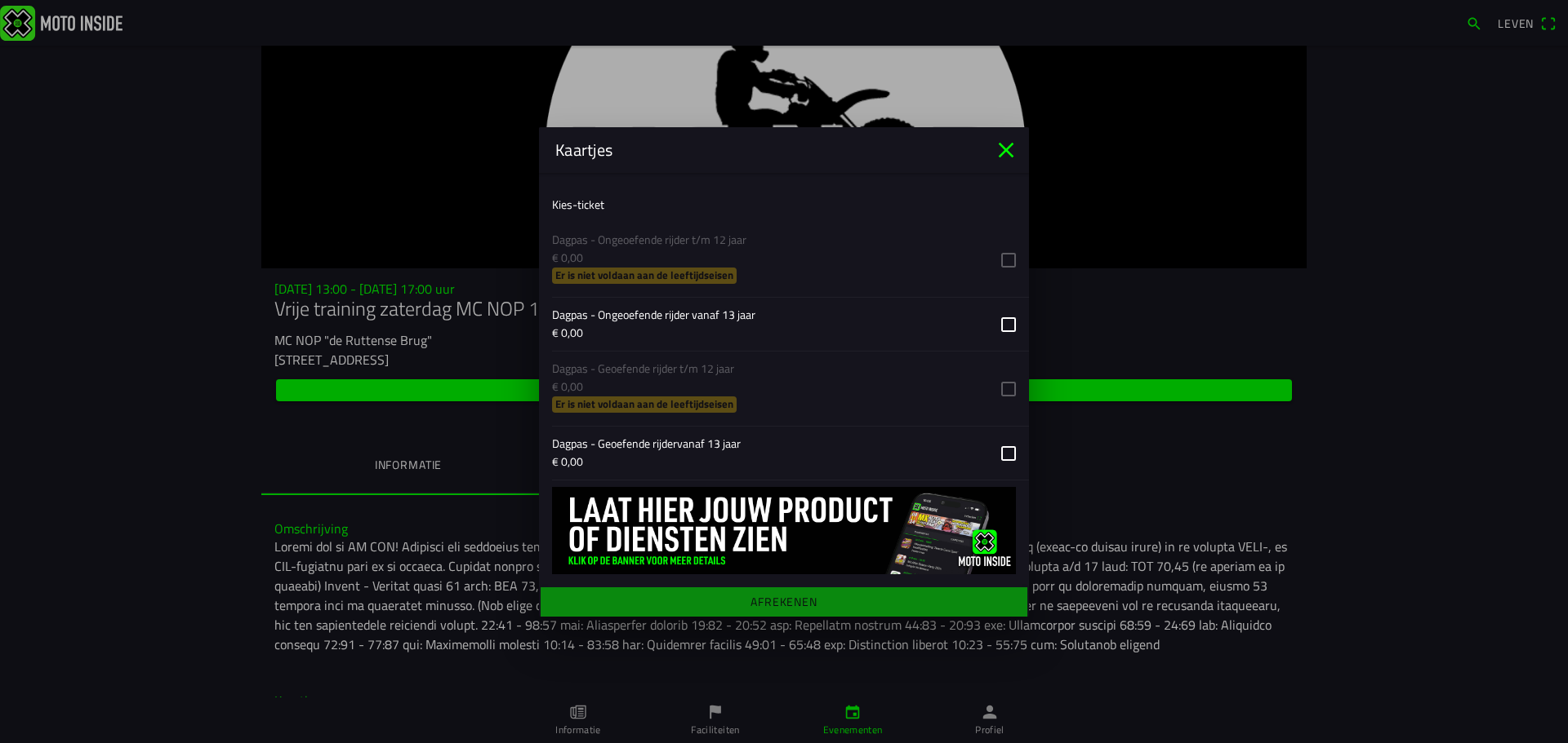
click at [1009, 149] on icon "dichtbij" at bounding box center [1005, 149] width 26 height 26
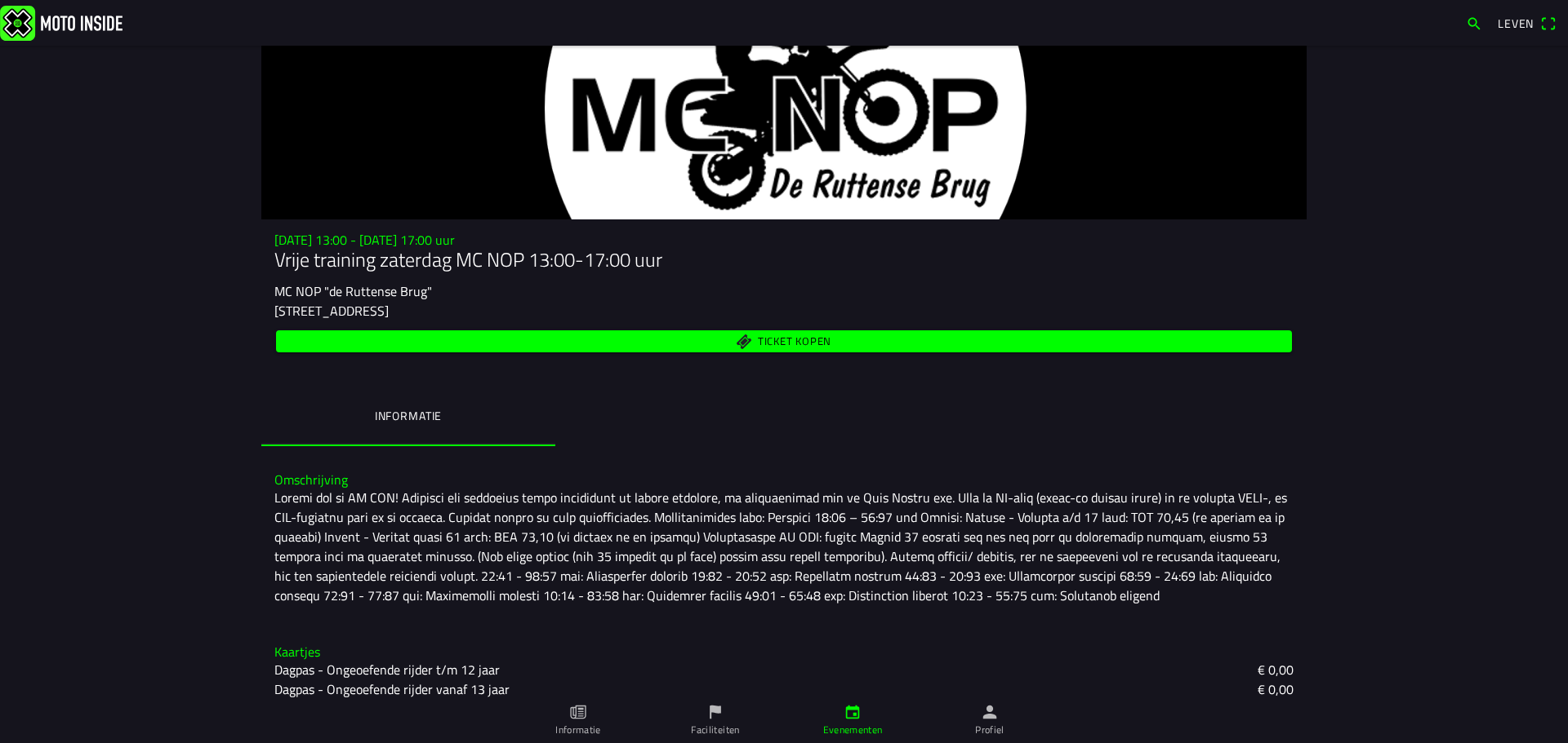
scroll to position [0, 0]
